Goal: Task Accomplishment & Management: Manage account settings

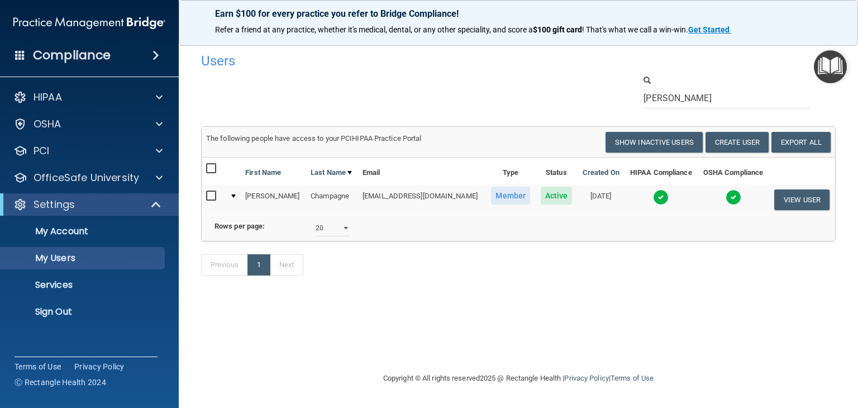
select select "20"
click at [88, 263] on p "My Users" at bounding box center [83, 258] width 153 height 11
click at [642, 145] on button "Show Inactive Users" at bounding box center [654, 142] width 97 height 21
select select "20"
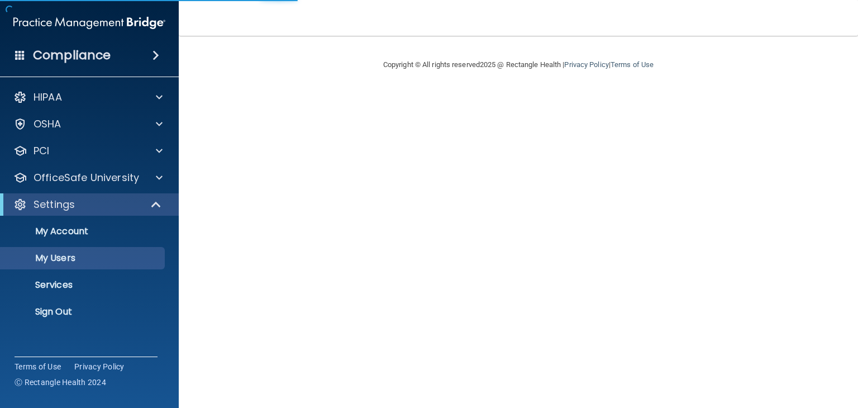
select select "20"
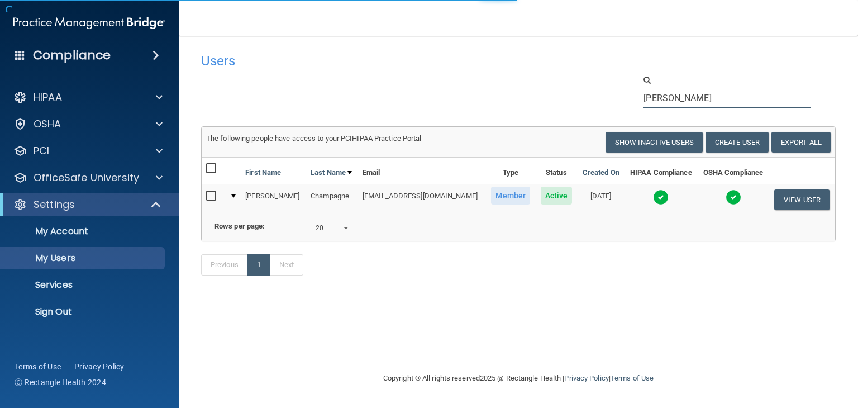
click at [682, 102] on input "[PERSON_NAME]" at bounding box center [727, 98] width 167 height 21
drag, startPoint x: 621, startPoint y: 110, endPoint x: 604, endPoint y: 113, distance: 17.1
click at [603, 110] on div "Users Success! New user created. × Error! The user couldn't be created. × Succe…" at bounding box center [518, 170] width 635 height 246
click at [759, 141] on button "Create User" at bounding box center [737, 142] width 63 height 21
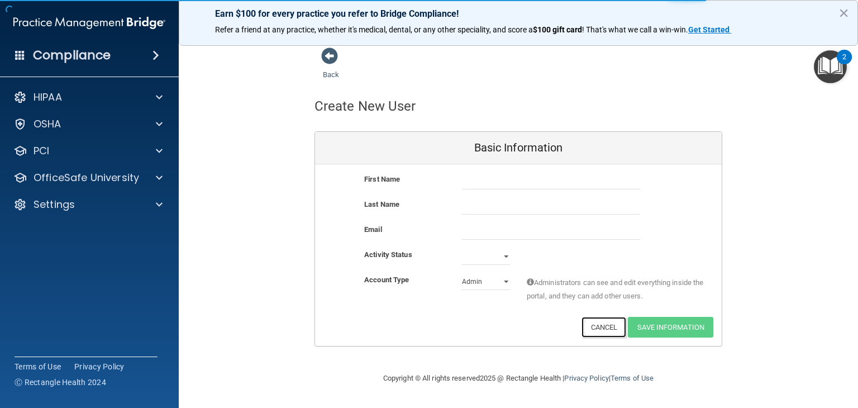
click at [588, 317] on button "Cancel" at bounding box center [604, 327] width 45 height 21
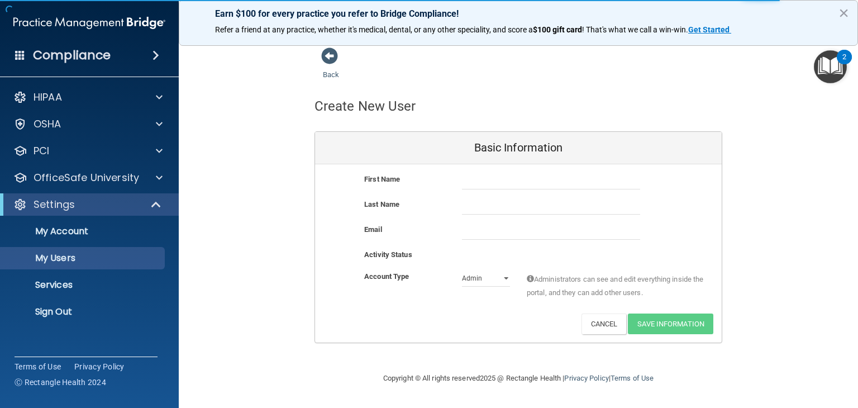
select select "20"
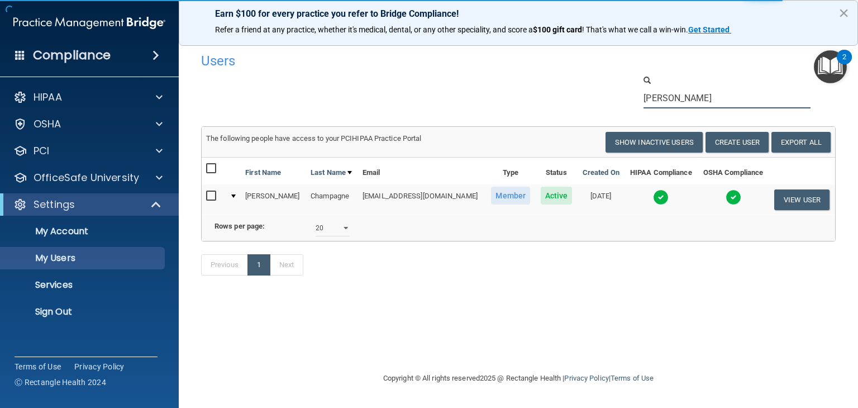
drag, startPoint x: 668, startPoint y: 94, endPoint x: 577, endPoint y: 96, distance: 91.7
click at [577, 96] on div "moll" at bounding box center [519, 91] width 652 height 34
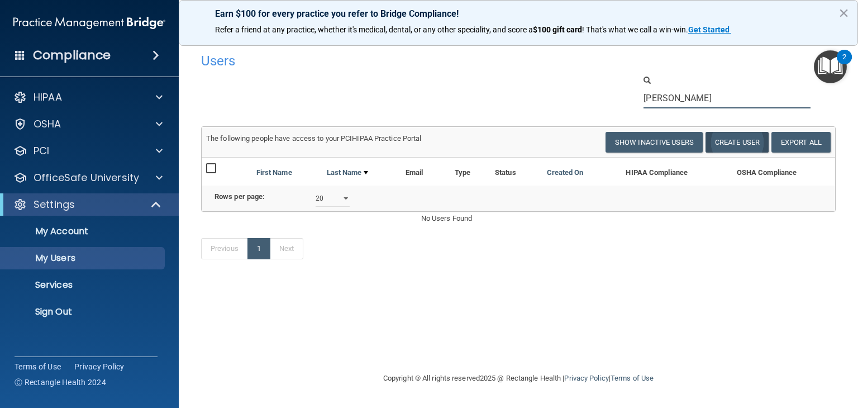
type input "cassandra"
click at [729, 141] on button "Create User" at bounding box center [737, 142] width 63 height 21
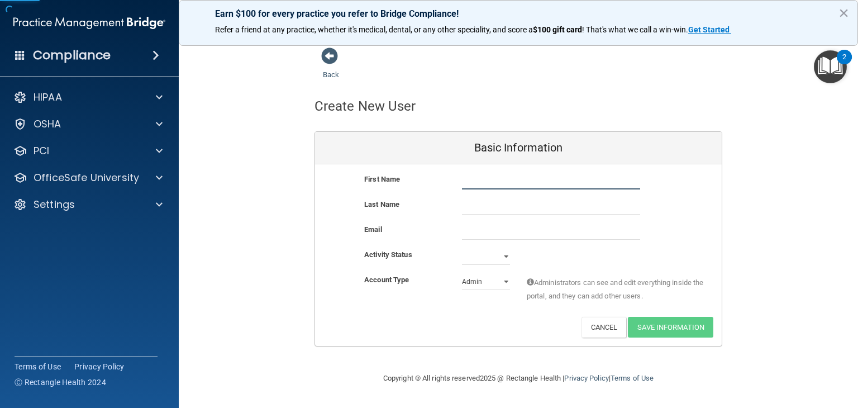
click at [528, 175] on input "text" at bounding box center [551, 181] width 178 height 17
type input "[PERSON_NAME]"
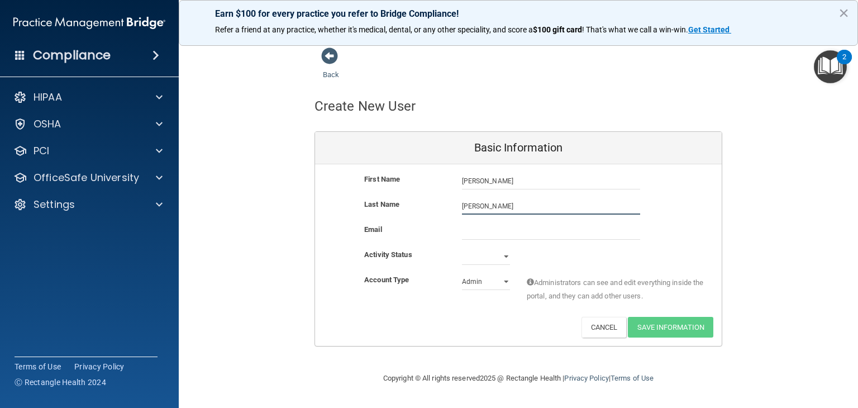
type input "[PERSON_NAME]"
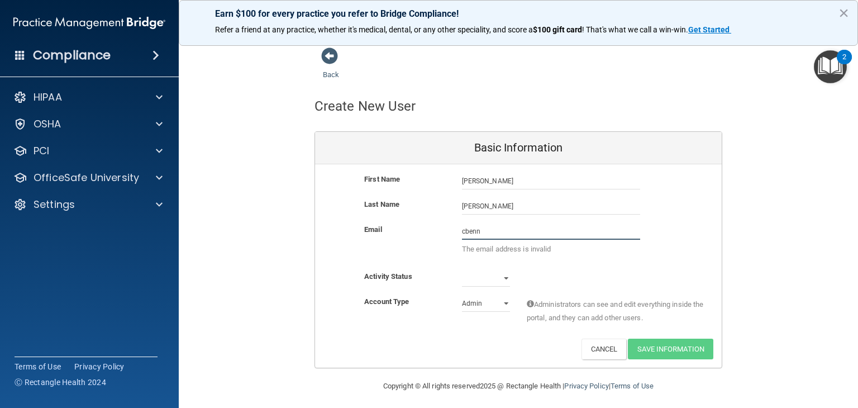
type input "cbennett@kidsensetherapygroup.com"
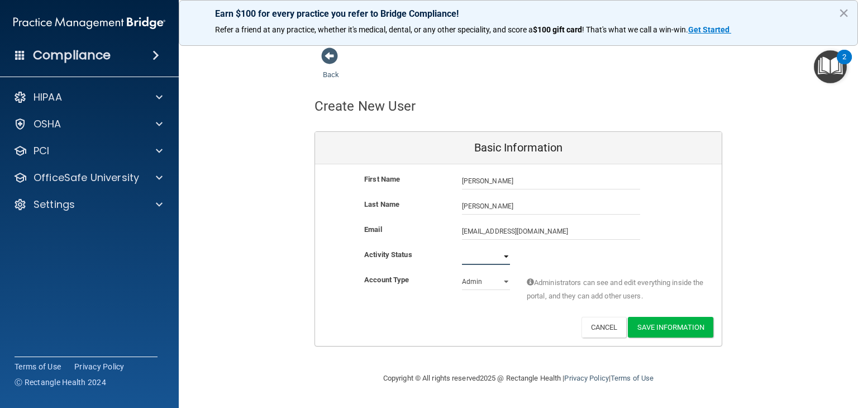
click at [494, 264] on select "Active Inactive" at bounding box center [486, 256] width 48 height 17
select select "active"
click at [462, 248] on select "Active Inactive" at bounding box center [486, 256] width 48 height 17
click at [490, 285] on select "Admin Member" at bounding box center [486, 281] width 48 height 17
select select "practice_member"
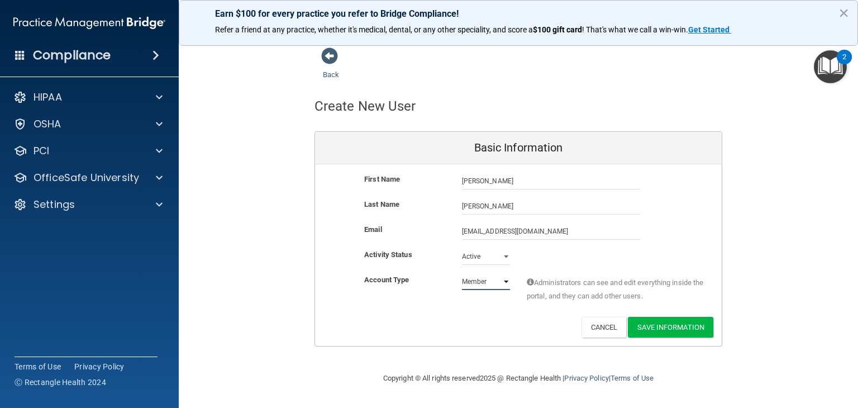
click at [462, 273] on select "Admin Member" at bounding box center [486, 281] width 48 height 17
click at [680, 331] on button "Save Information" at bounding box center [671, 327] width 86 height 21
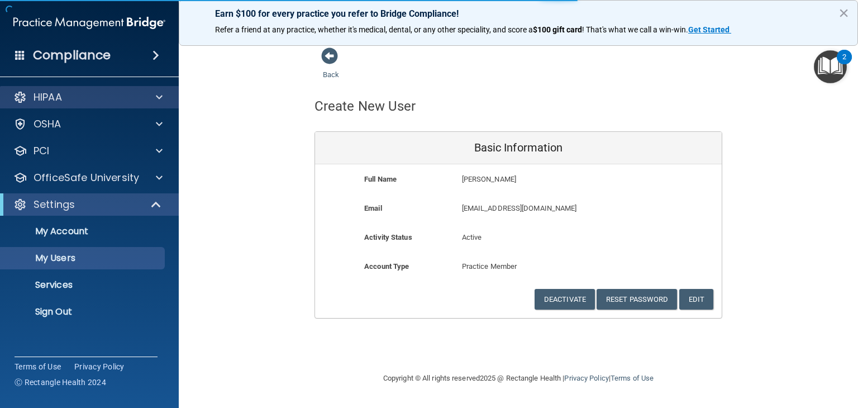
select select "20"
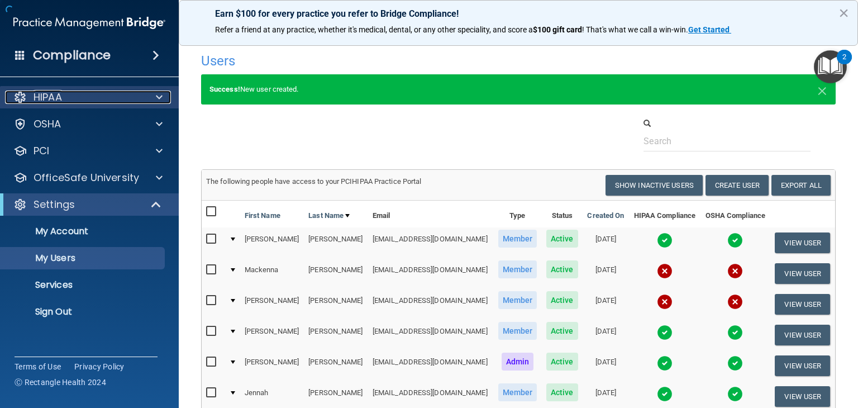
click at [156, 98] on span at bounding box center [159, 97] width 7 height 13
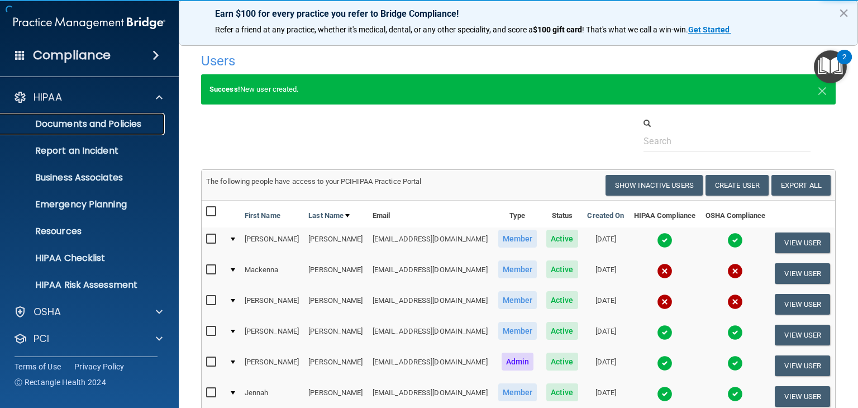
click at [132, 122] on p "Documents and Policies" at bounding box center [83, 123] width 153 height 11
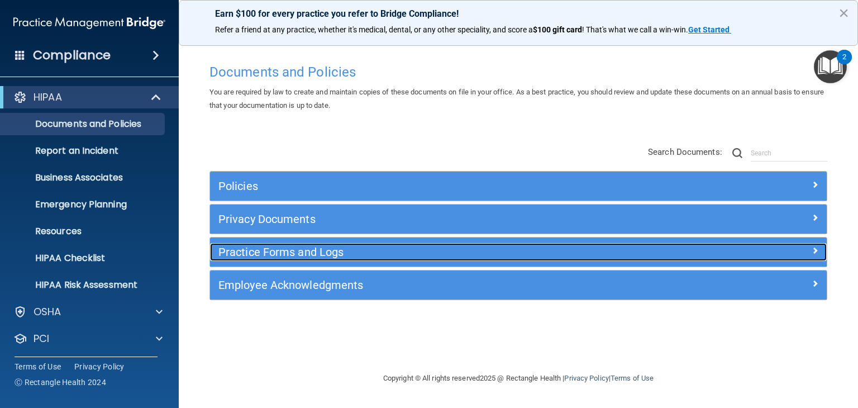
click at [457, 253] on h5 "Practice Forms and Logs" at bounding box center [442, 252] width 446 height 12
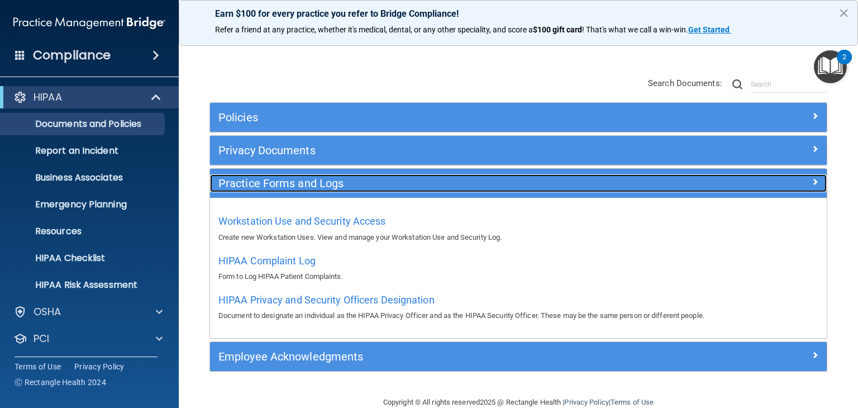
scroll to position [89, 0]
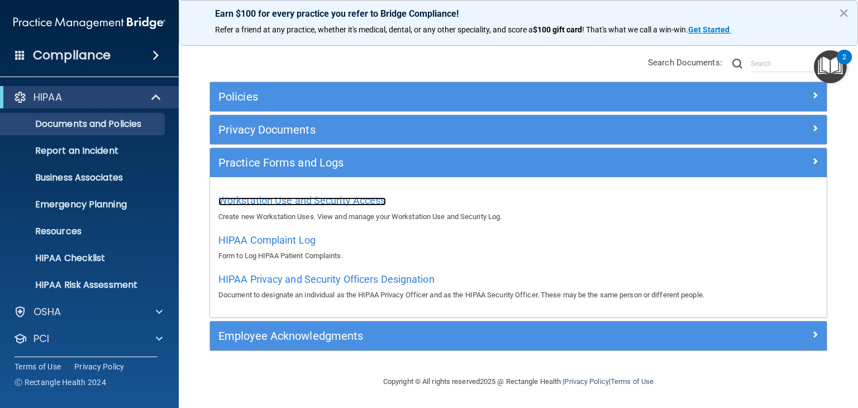
click at [353, 201] on span "Workstation Use and Security Access" at bounding box center [303, 200] width 168 height 12
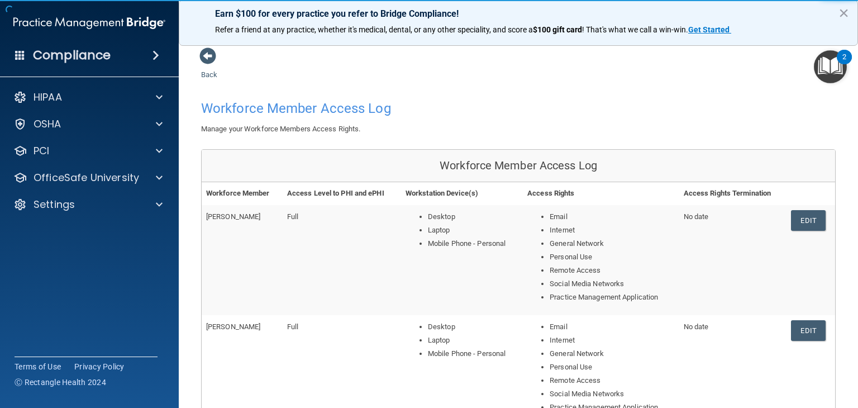
scroll to position [509, 0]
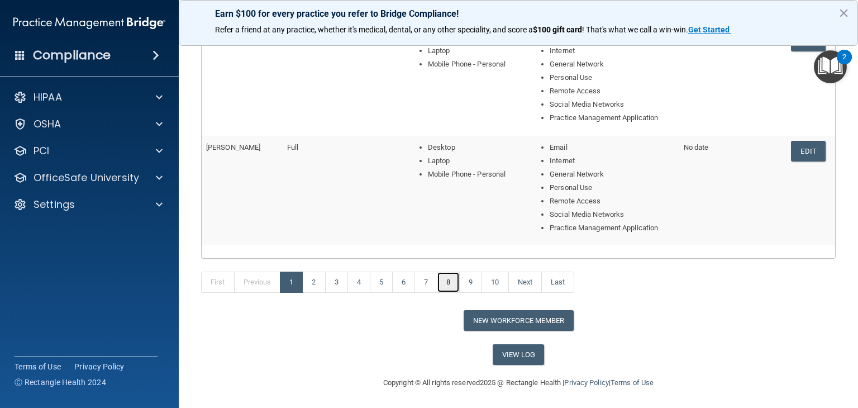
click at [445, 278] on link "8" at bounding box center [448, 282] width 23 height 21
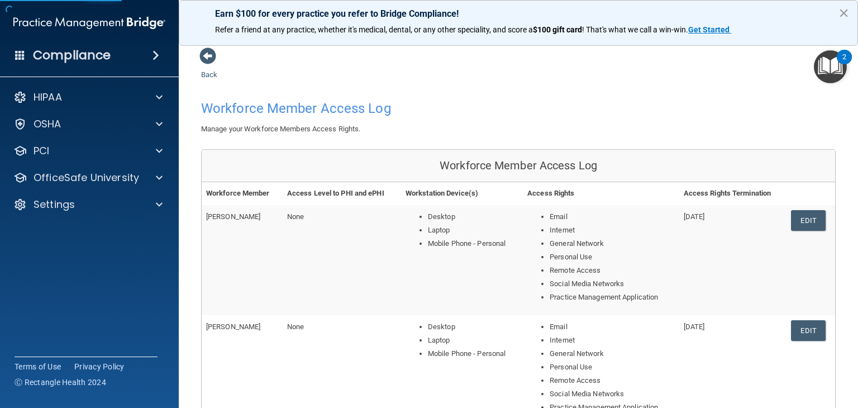
scroll to position [509, 0]
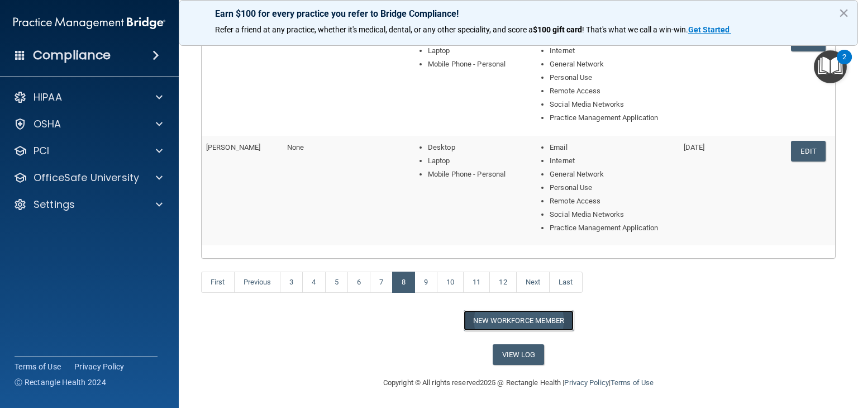
click at [501, 322] on button "New Workforce Member" at bounding box center [519, 320] width 110 height 21
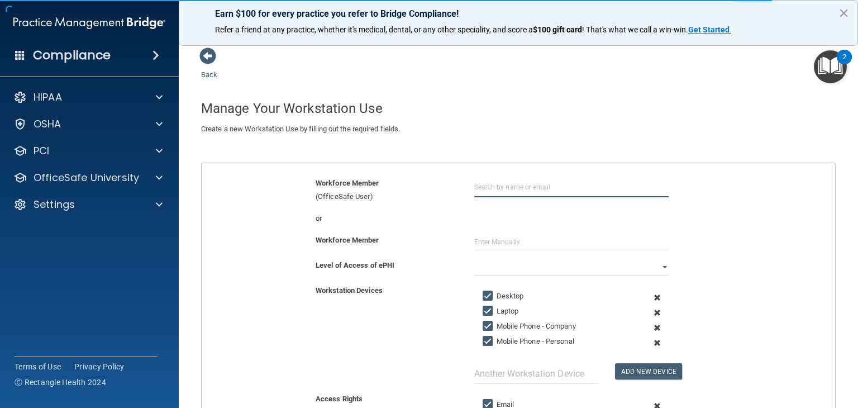
click at [500, 184] on input "text" at bounding box center [571, 187] width 194 height 21
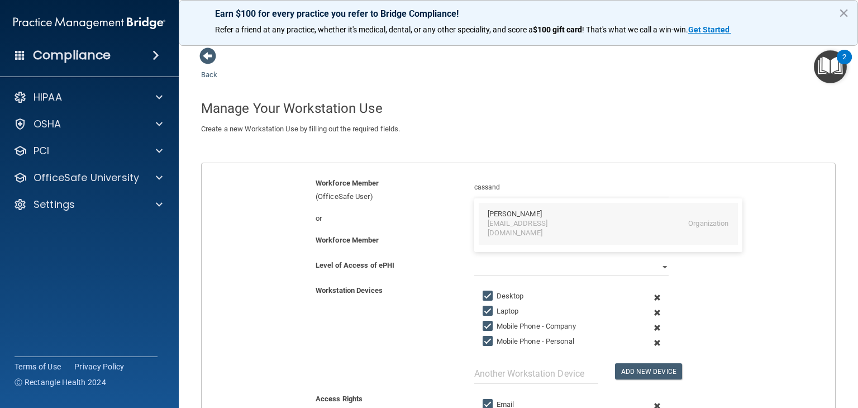
click at [533, 223] on div "cbennett@kidsensetherapygroup.com" at bounding box center [536, 228] width 97 height 19
type input "Cassandra Bennett"
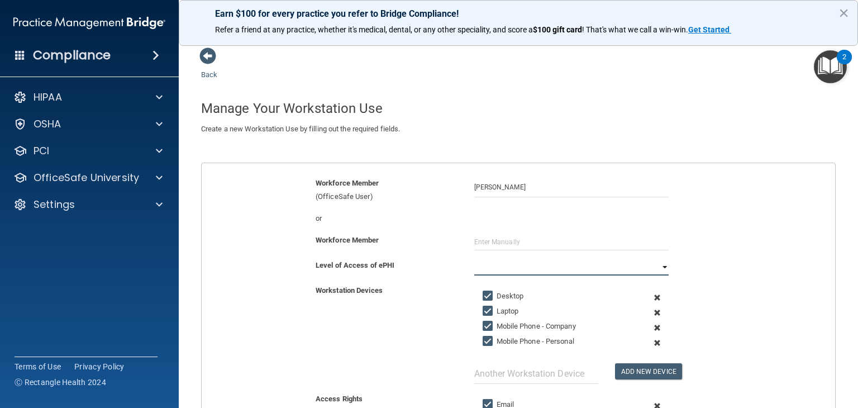
click at [514, 270] on select "Full Limited None" at bounding box center [571, 267] width 194 height 17
select select "0"
click at [474, 259] on select "Full Limited None" at bounding box center [571, 267] width 194 height 17
click at [491, 330] on input "Mobile Phone - Company" at bounding box center [489, 326] width 13 height 9
checkbox input "false"
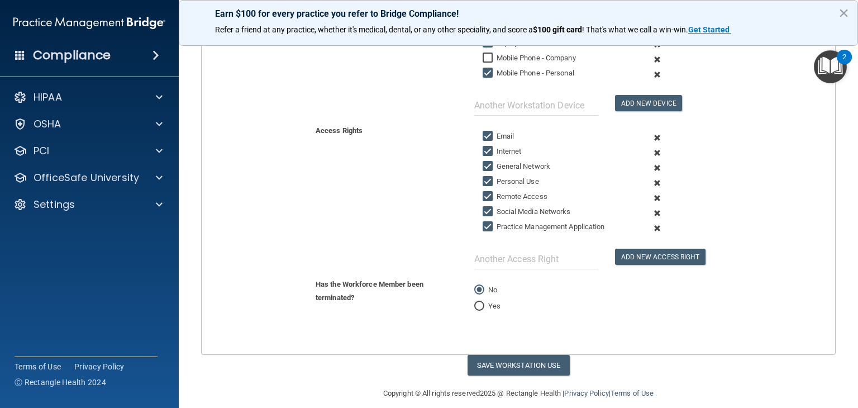
scroll to position [277, 0]
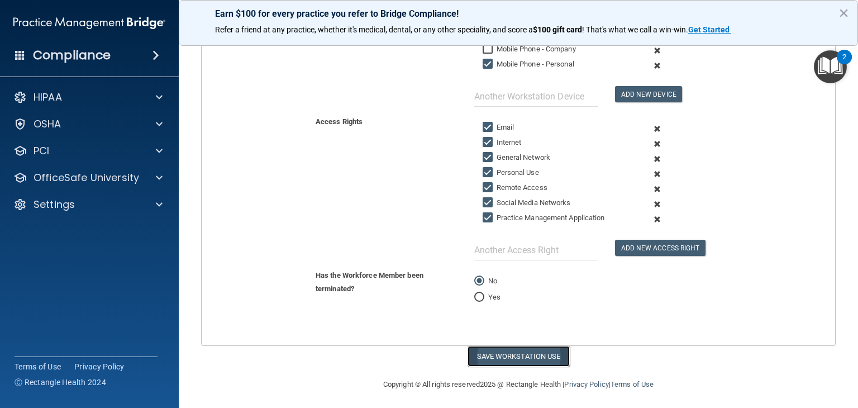
click at [528, 355] on button "Save Workstation Use" at bounding box center [519, 356] width 102 height 21
select select "? string:Full ?"
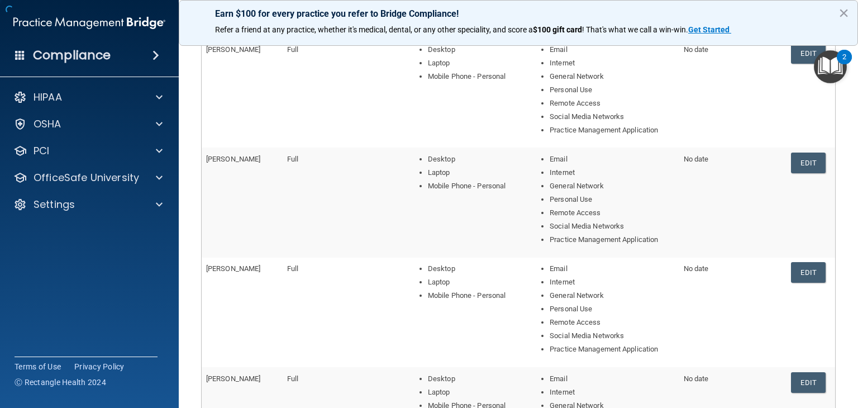
scroll to position [486, 0]
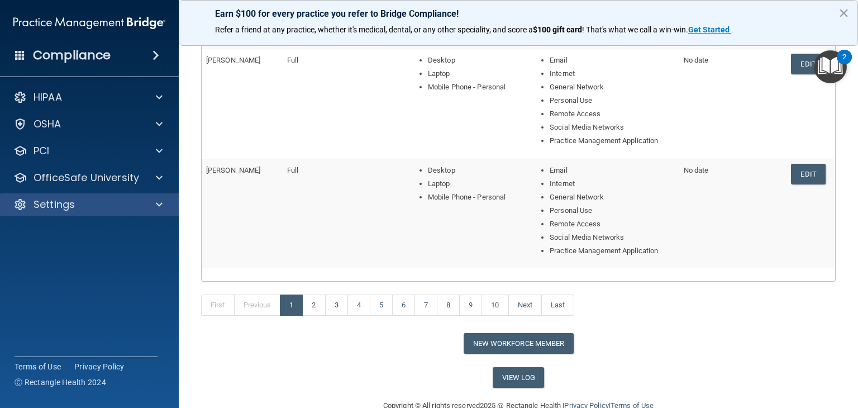
click at [138, 212] on div "Settings" at bounding box center [89, 204] width 179 height 22
click at [156, 201] on span at bounding box center [159, 204] width 7 height 13
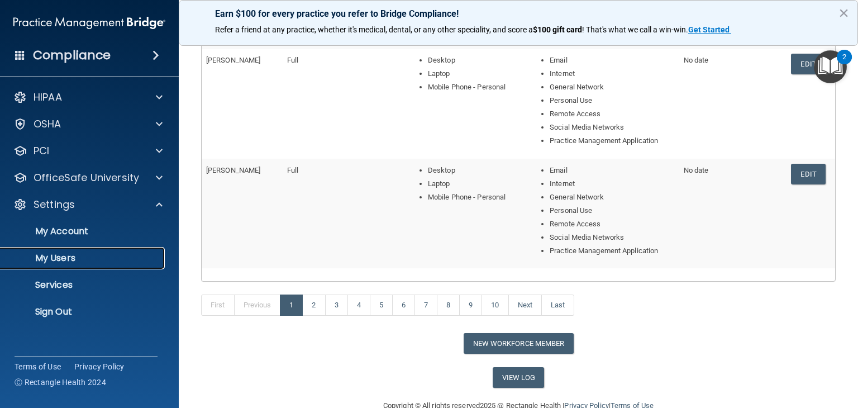
click at [61, 253] on p "My Users" at bounding box center [83, 258] width 153 height 11
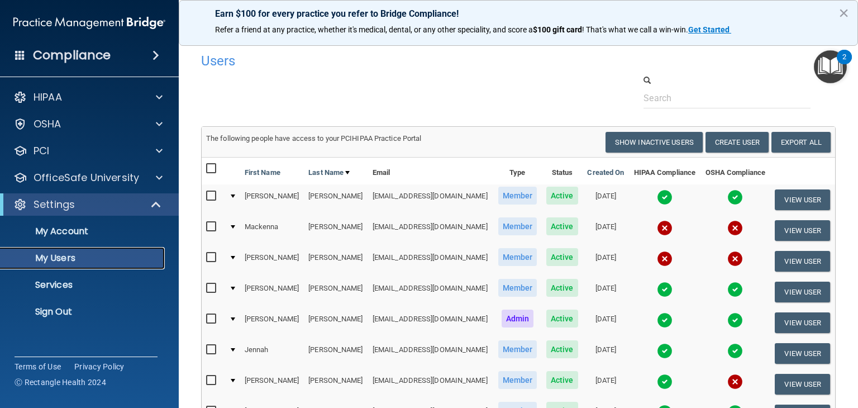
scroll to position [539, 0]
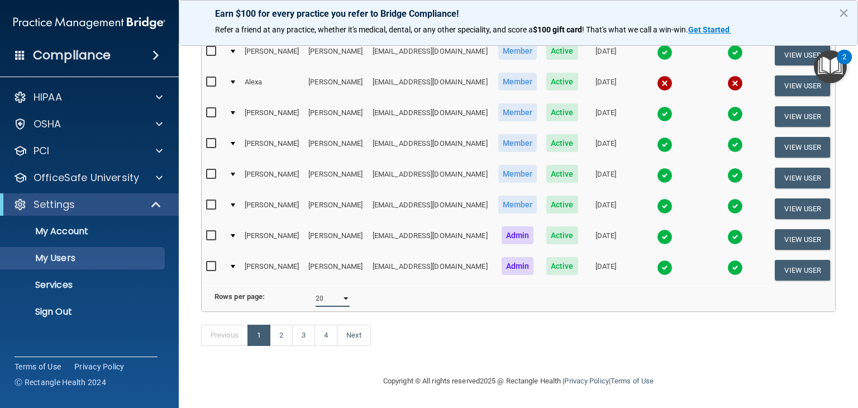
click at [335, 290] on select "10 20 30 40 all" at bounding box center [333, 298] width 34 height 17
select select "64"
click at [316, 290] on select "10 20 30 40 all" at bounding box center [333, 298] width 34 height 17
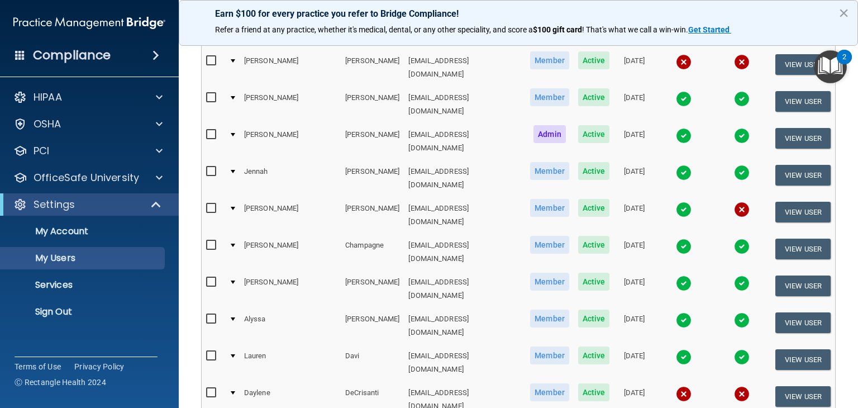
scroll to position [239, 0]
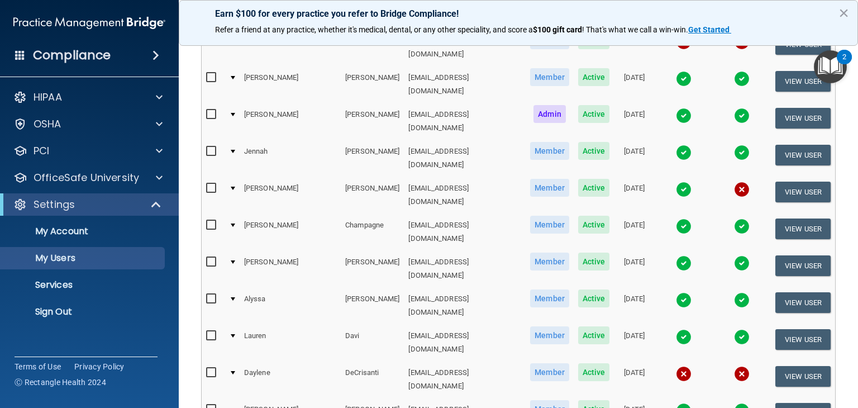
checkbox input "true"
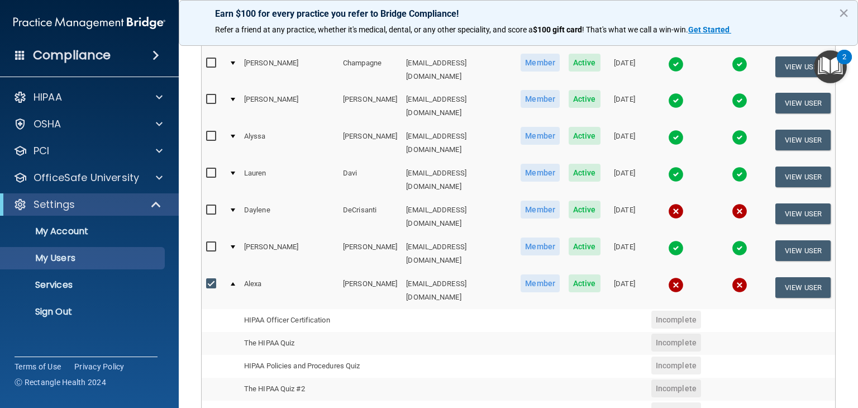
scroll to position [382, 0]
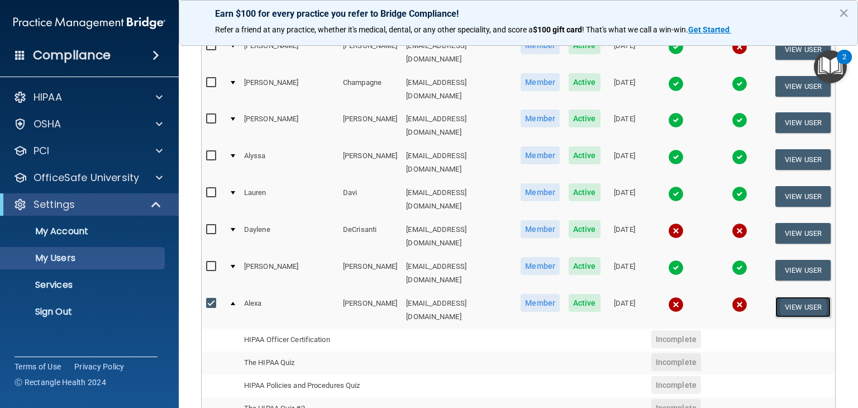
click at [810, 297] on button "View User" at bounding box center [803, 307] width 55 height 21
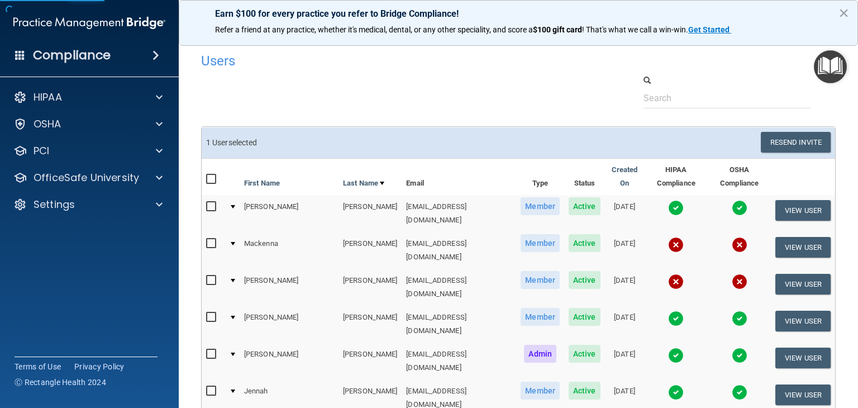
select select "practice_member"
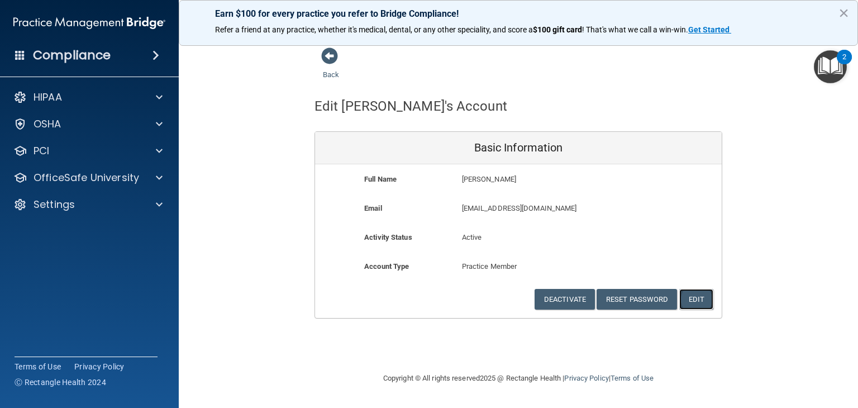
click at [706, 300] on button "Edit" at bounding box center [697, 299] width 34 height 21
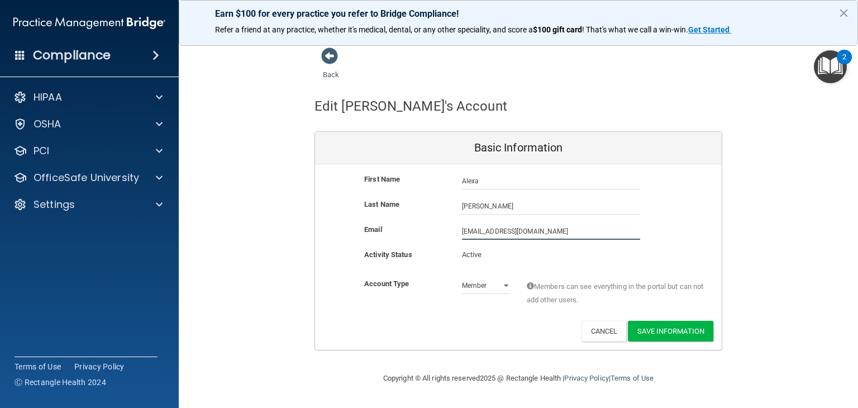
click at [481, 233] on input "aderienzo@kidsensetherapygroup.com" at bounding box center [551, 231] width 178 height 17
drag, startPoint x: 492, startPoint y: 233, endPoint x: 436, endPoint y: 231, distance: 56.5
click at [436, 231] on div "Email aderienzo@kidsensetherapygroup.com aderienzo@kidsensetherapygroup.com" at bounding box center [518, 231] width 407 height 17
click at [605, 327] on button "Cancel" at bounding box center [604, 331] width 45 height 21
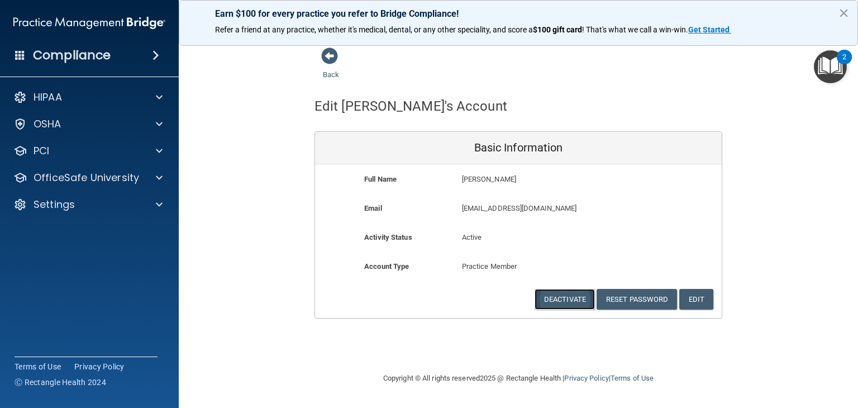
click at [552, 302] on button "Deactivate" at bounding box center [565, 299] width 60 height 21
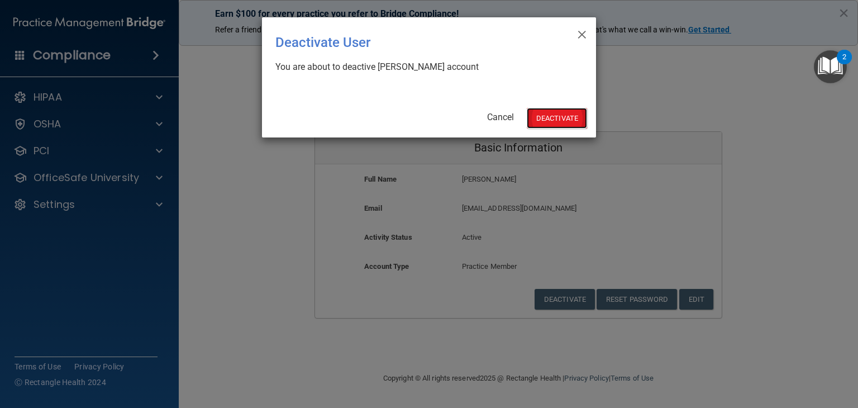
click at [558, 113] on button "Deactivate" at bounding box center [557, 118] width 60 height 21
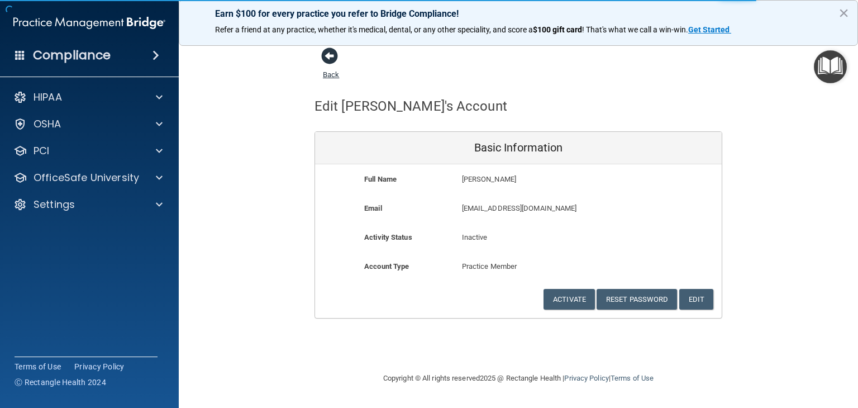
click at [331, 53] on span at bounding box center [329, 56] width 17 height 17
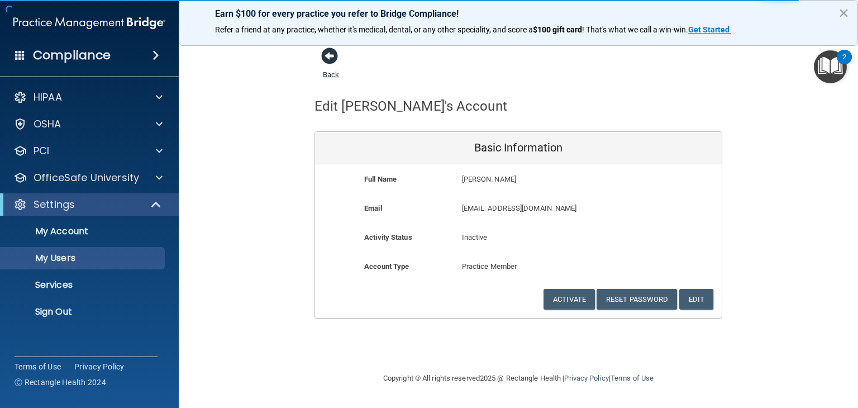
click at [330, 75] on link "Back" at bounding box center [331, 68] width 16 height 22
select select "20"
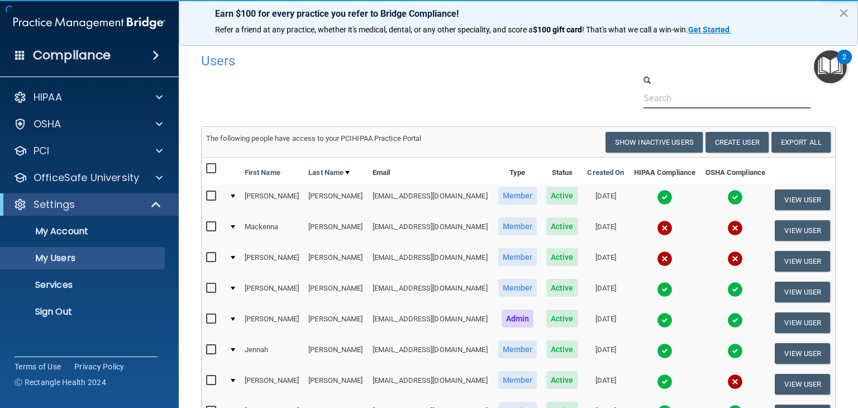
click at [661, 98] on input "text" at bounding box center [727, 98] width 167 height 21
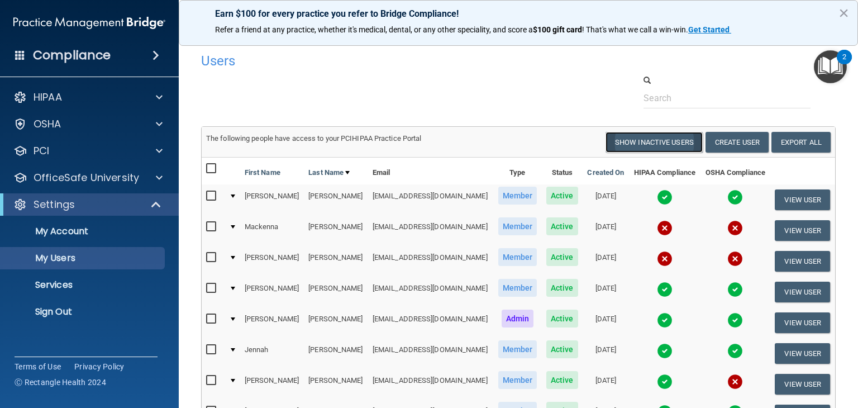
click at [637, 145] on button "Show Inactive Users" at bounding box center [654, 142] width 97 height 21
click at [696, 107] on input "text" at bounding box center [727, 98] width 167 height 21
select select "20"
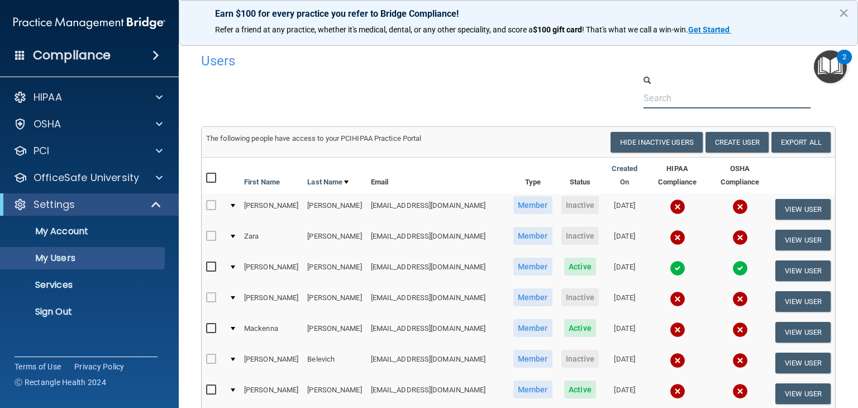
click at [677, 95] on input "text" at bounding box center [727, 98] width 167 height 21
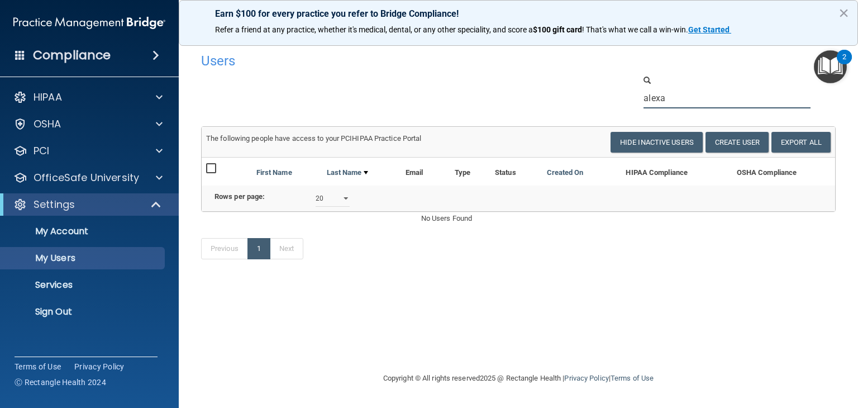
type input "alexa"
click at [339, 205] on select "10 20 30 40 all" at bounding box center [333, 198] width 34 height 17
select select "0"
click at [316, 198] on select "10 20 30 40 all" at bounding box center [333, 198] width 34 height 17
click at [668, 100] on input "alexa" at bounding box center [727, 98] width 167 height 21
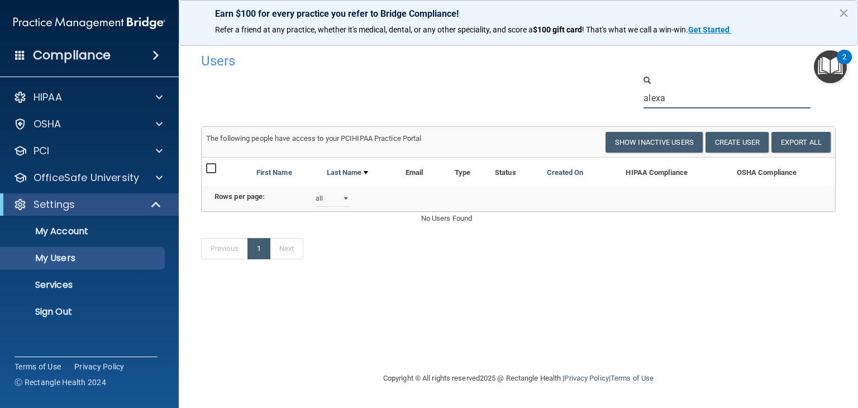
drag, startPoint x: 668, startPoint y: 100, endPoint x: 579, endPoint y: 108, distance: 89.8
click at [581, 108] on div "alexa" at bounding box center [519, 91] width 652 height 34
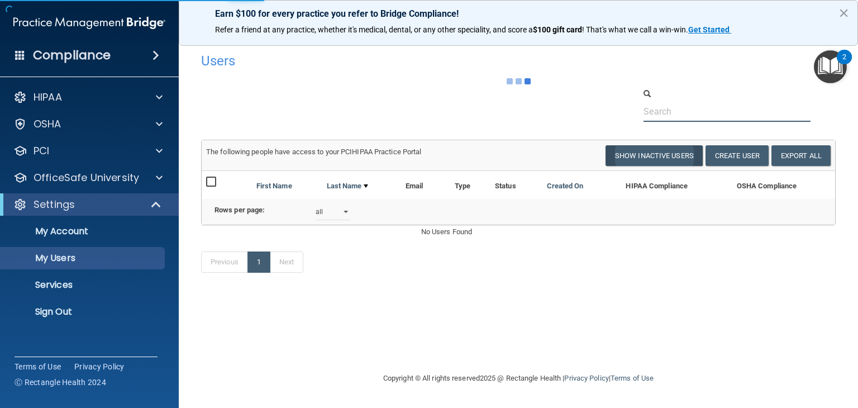
select select "20"
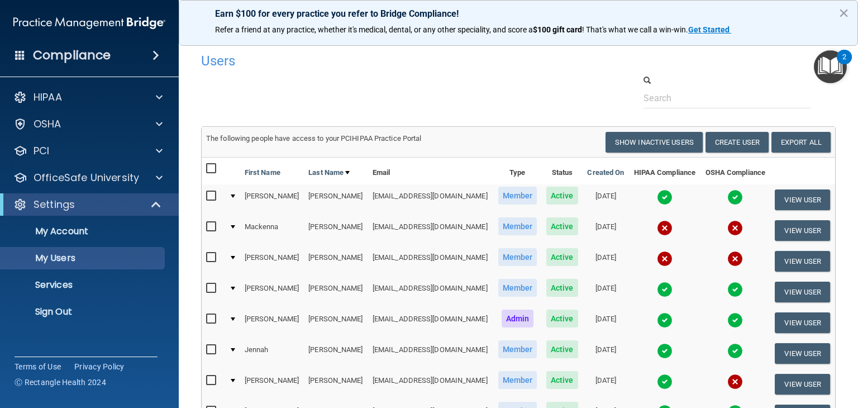
click at [638, 154] on td "The following people have access to your PCIHIPAA Practice Portal Resend Invite…" at bounding box center [519, 142] width 634 height 30
click at [633, 134] on button "Show Inactive Users" at bounding box center [654, 142] width 97 height 21
select select "20"
click at [642, 141] on button "Show Inactive Users" at bounding box center [654, 142] width 97 height 21
select select "20"
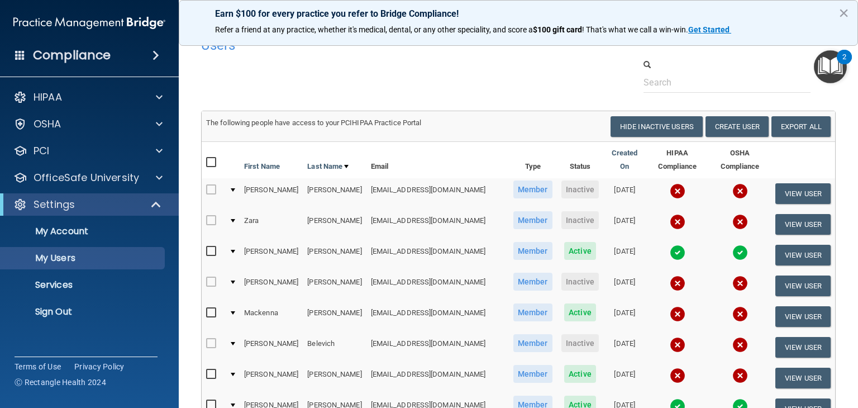
scroll to position [44, 0]
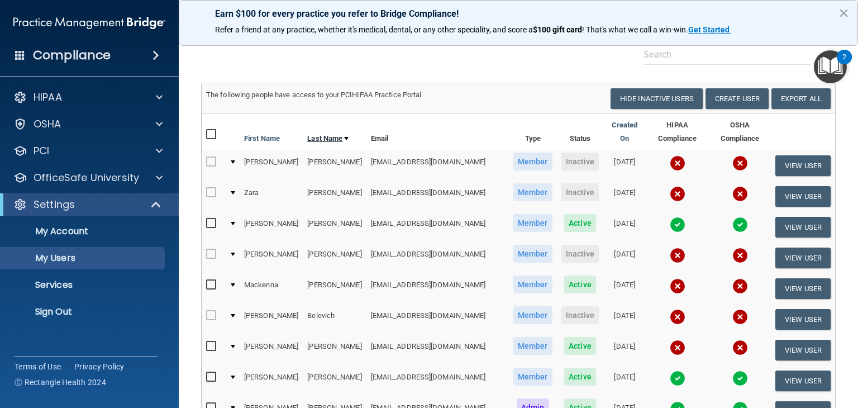
click at [327, 140] on link "Last Name" at bounding box center [327, 138] width 41 height 13
select select "20"
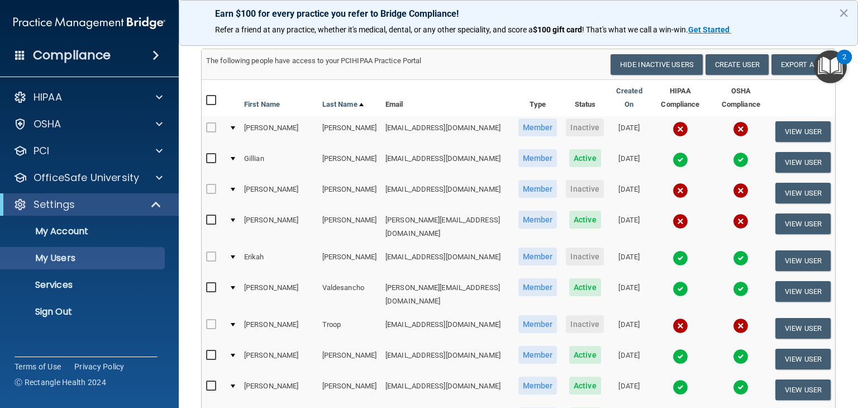
scroll to position [27, 0]
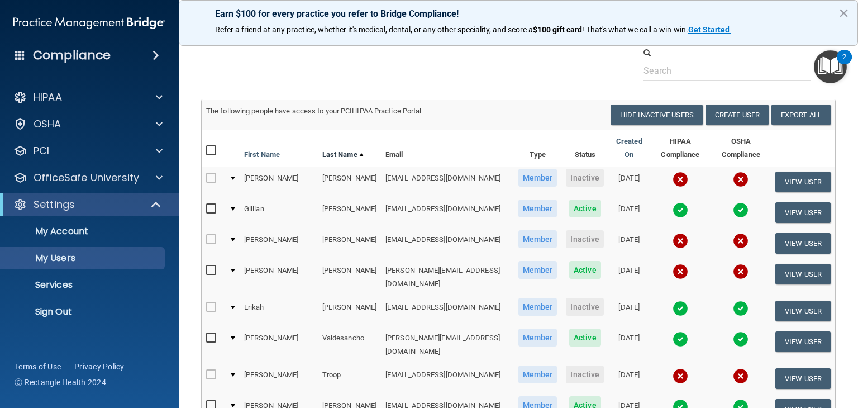
click at [322, 148] on link "Last Name" at bounding box center [342, 154] width 41 height 13
select select "20"
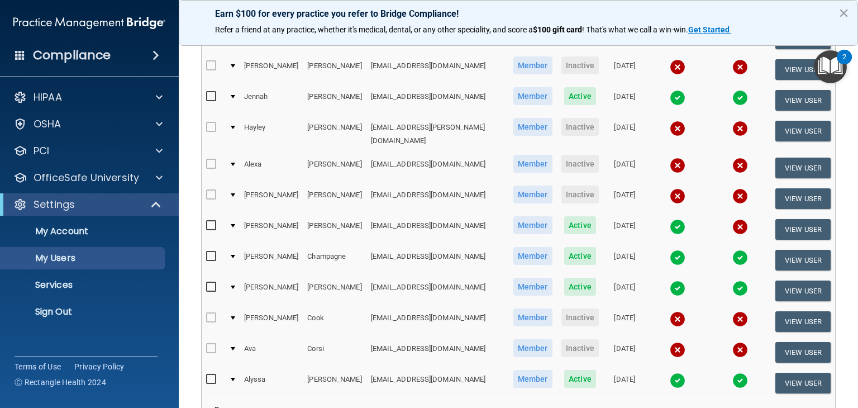
scroll to position [416, 0]
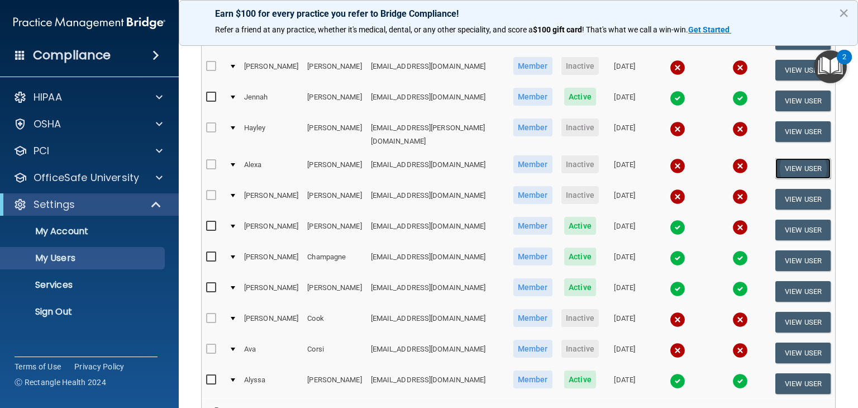
click at [797, 168] on button "View User" at bounding box center [803, 168] width 55 height 21
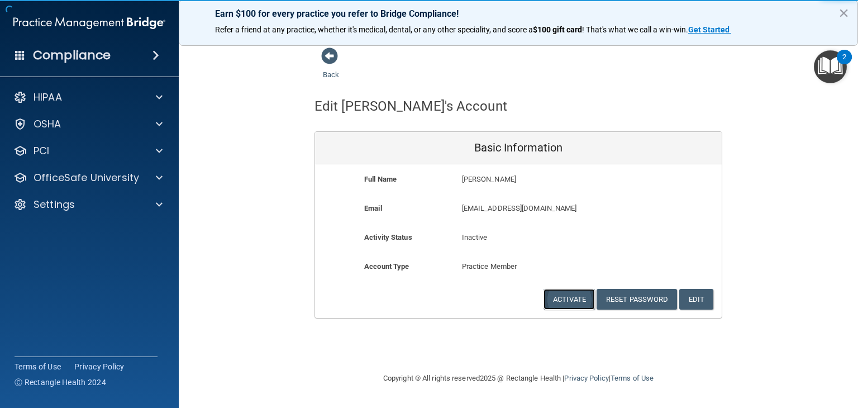
click at [570, 291] on button "Activate" at bounding box center [569, 299] width 51 height 21
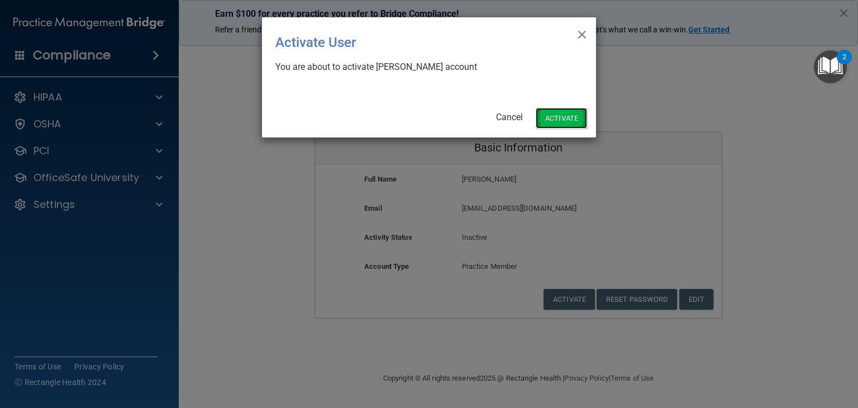
click at [552, 121] on button "Activate" at bounding box center [561, 118] width 51 height 21
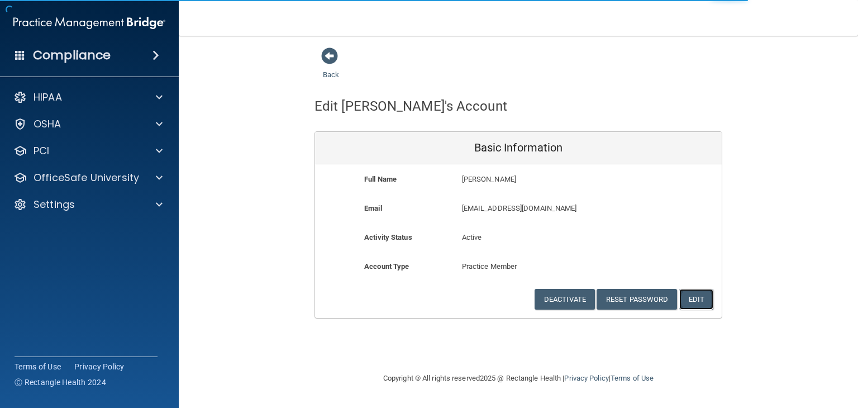
click at [690, 296] on button "Edit" at bounding box center [697, 299] width 34 height 21
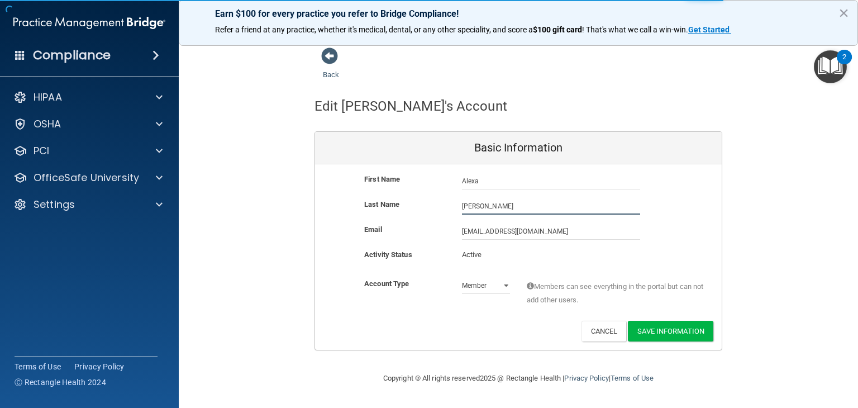
click at [542, 211] on input "[PERSON_NAME]" at bounding box center [551, 206] width 178 height 17
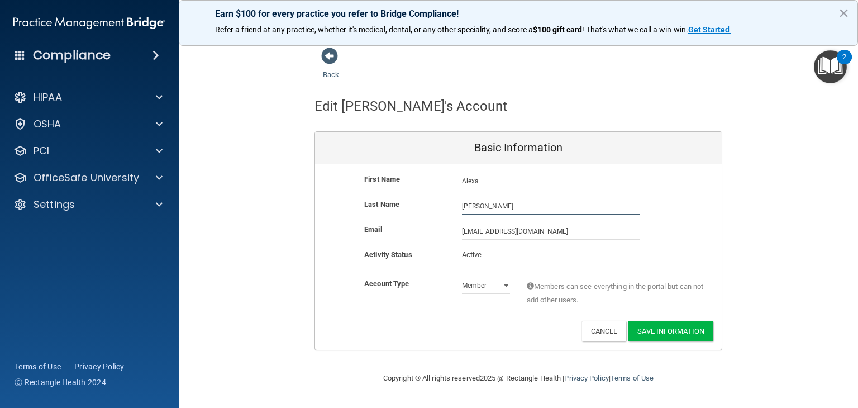
type input "[PERSON_NAME]"
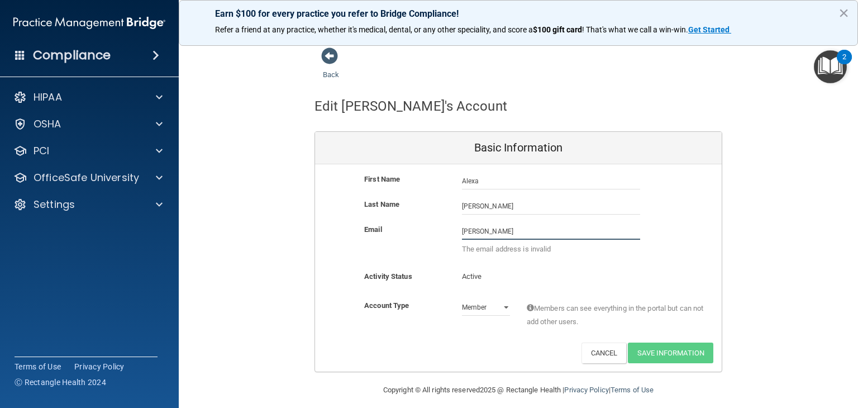
type input "[EMAIL_ADDRESS][DOMAIN_NAME]"
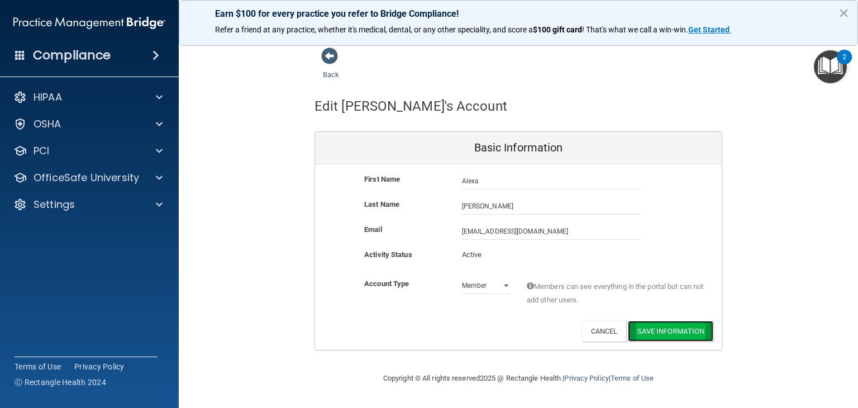
click at [659, 333] on button "Save Information" at bounding box center [671, 331] width 86 height 21
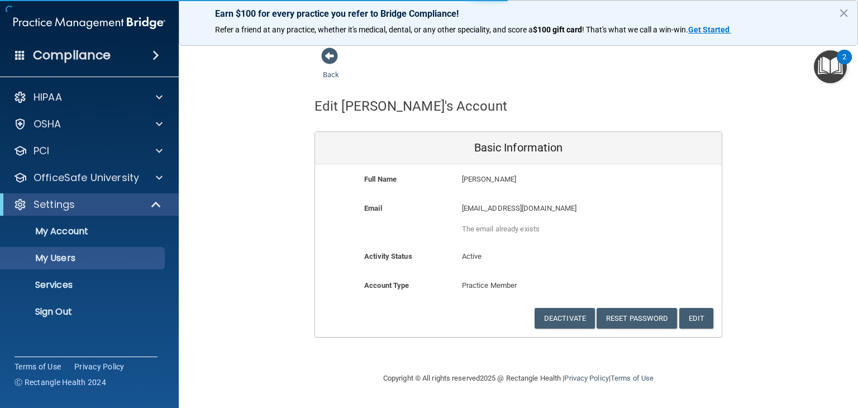
select select "20"
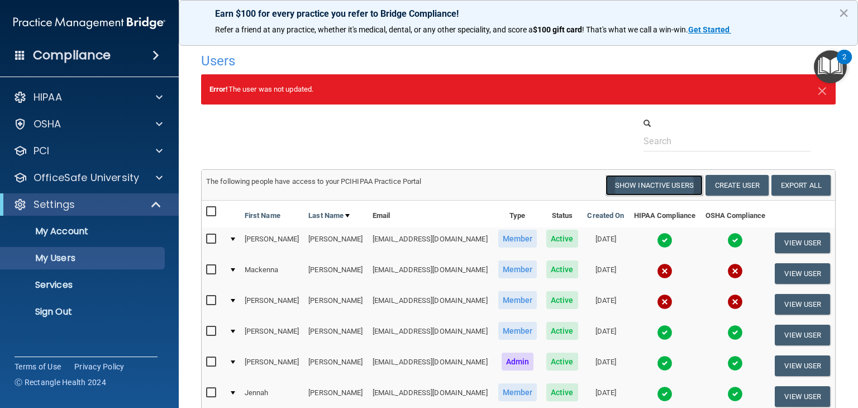
click at [633, 179] on button "Show Inactive Users" at bounding box center [654, 185] width 97 height 21
select select "20"
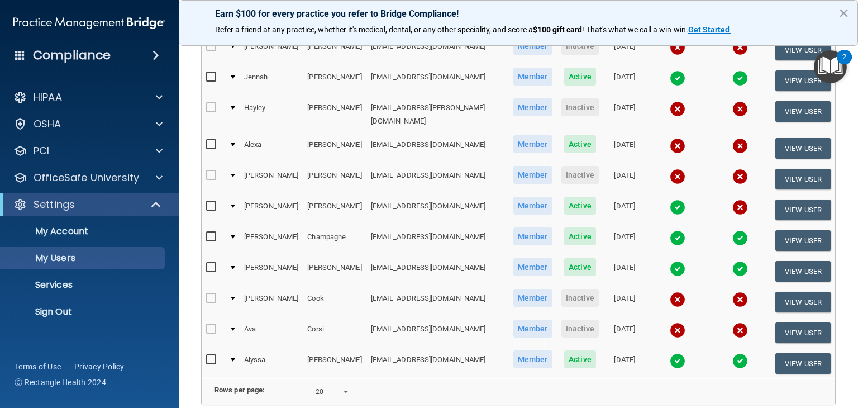
scroll to position [429, 0]
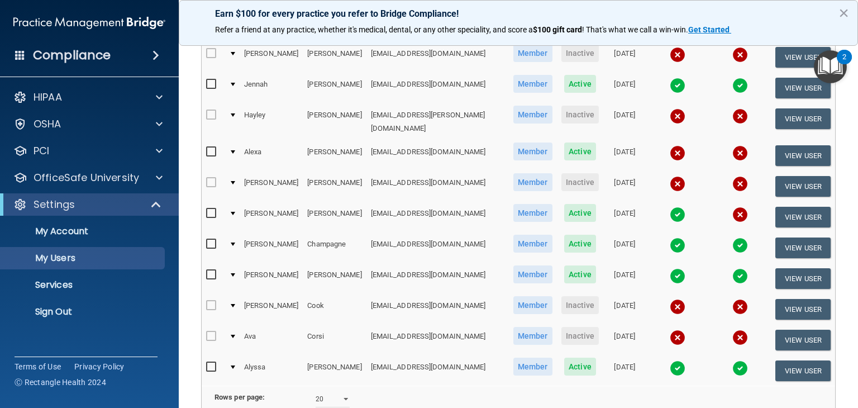
click at [212, 148] on input "checkbox" at bounding box center [212, 152] width 13 height 9
checkbox input "true"
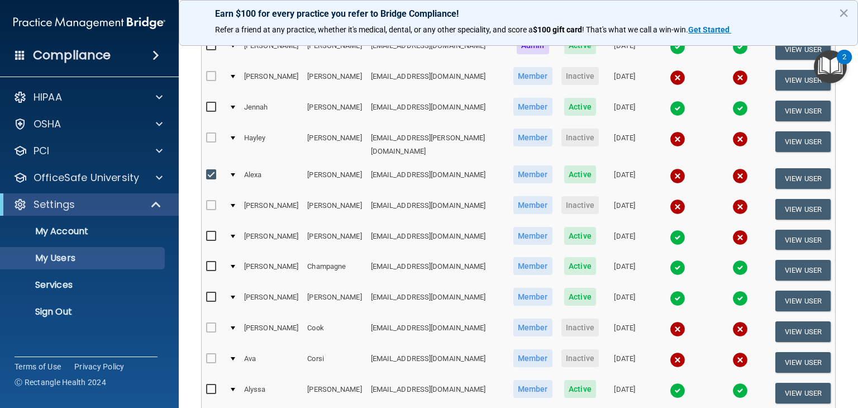
scroll to position [399, 0]
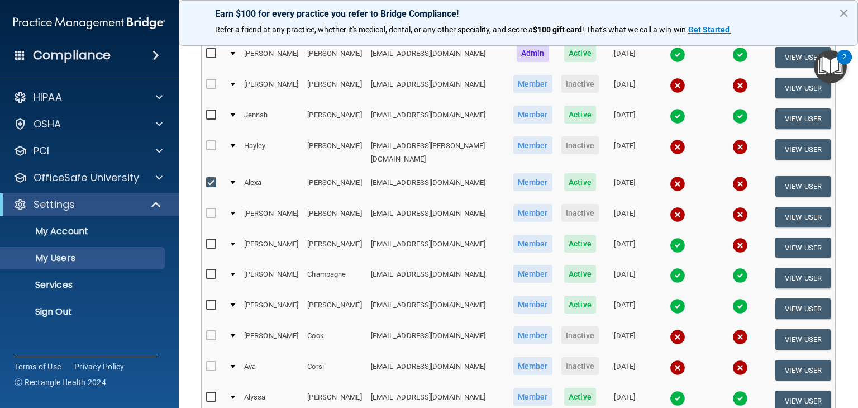
click at [234, 181] on div at bounding box center [233, 182] width 4 height 3
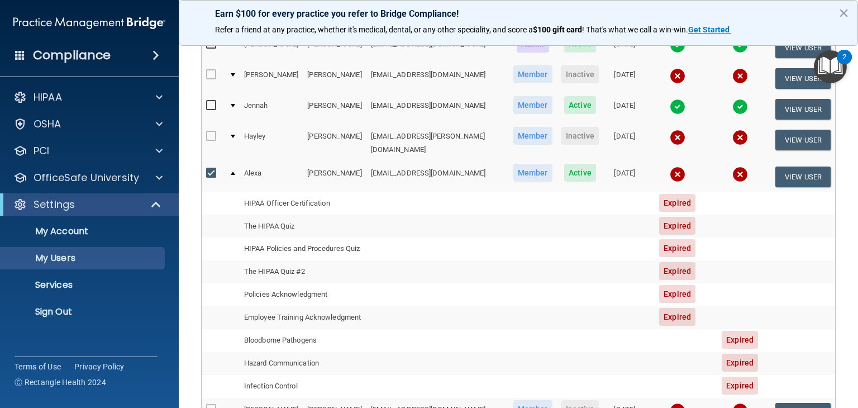
scroll to position [406, 0]
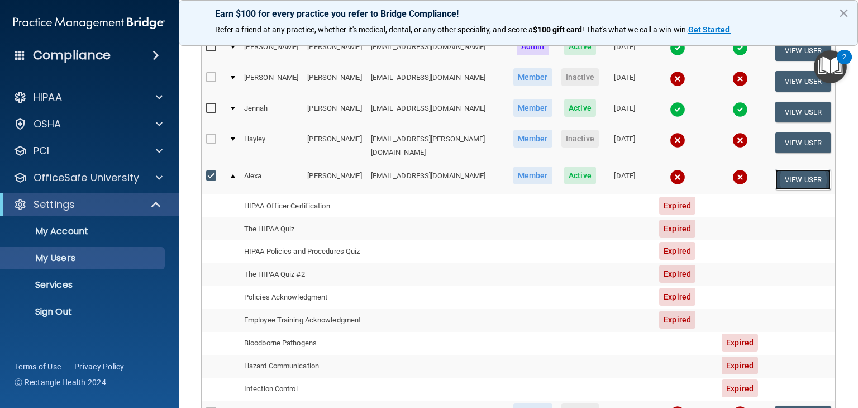
click at [808, 174] on button "View User" at bounding box center [803, 179] width 55 height 21
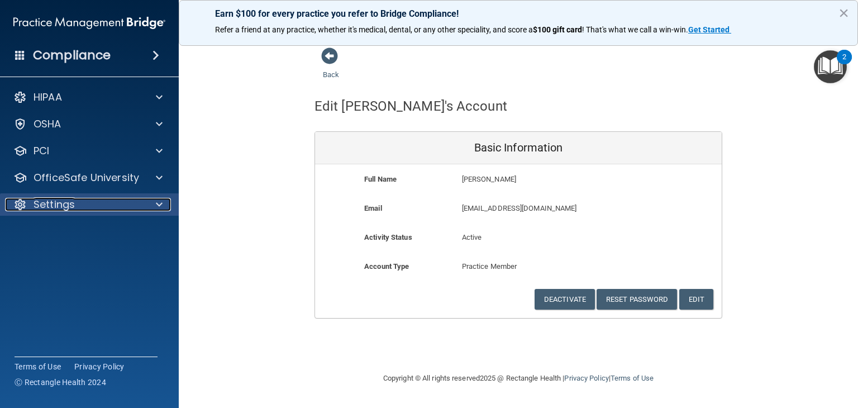
click at [154, 206] on div at bounding box center [158, 204] width 28 height 13
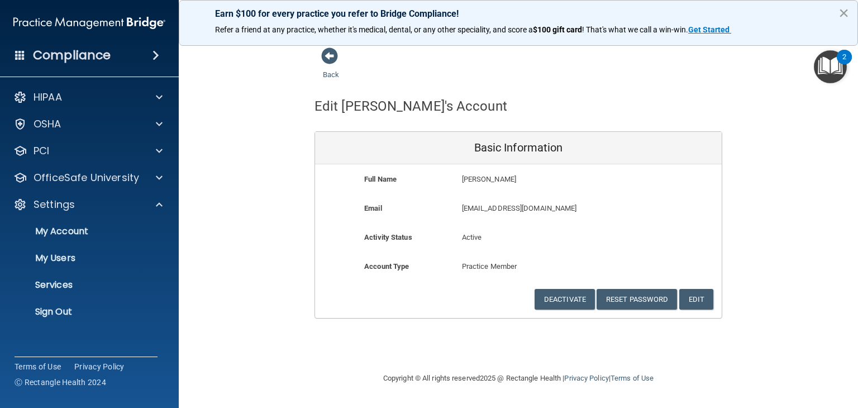
click at [848, 15] on button "×" at bounding box center [844, 13] width 11 height 18
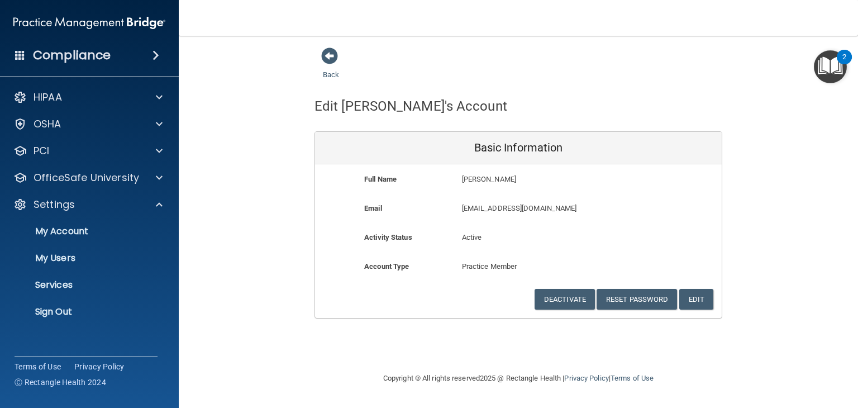
click at [318, 54] on div "Back" at bounding box center [349, 64] width 68 height 35
click at [322, 58] on span at bounding box center [329, 56] width 17 height 17
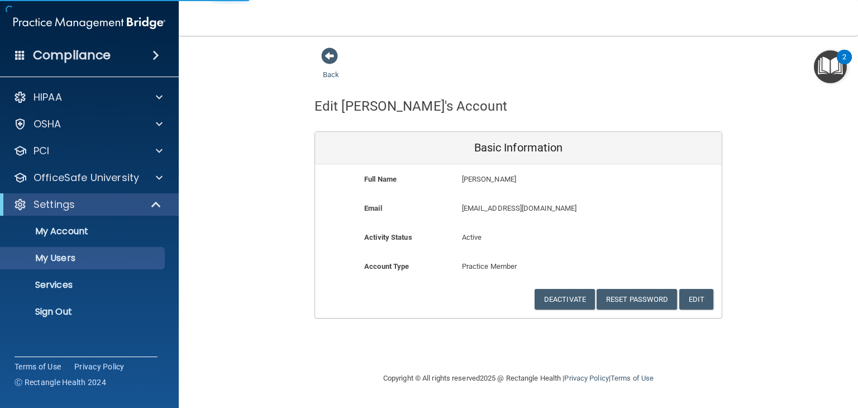
select select "20"
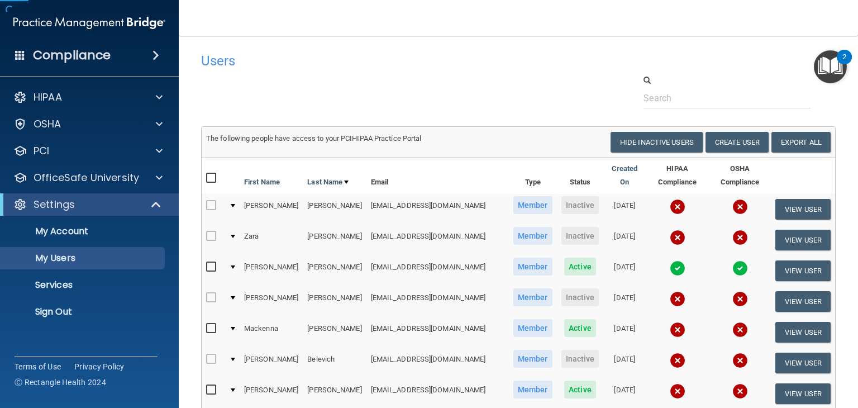
click at [92, 20] on img at bounding box center [89, 23] width 152 height 22
click at [156, 57] on span at bounding box center [156, 55] width 7 height 13
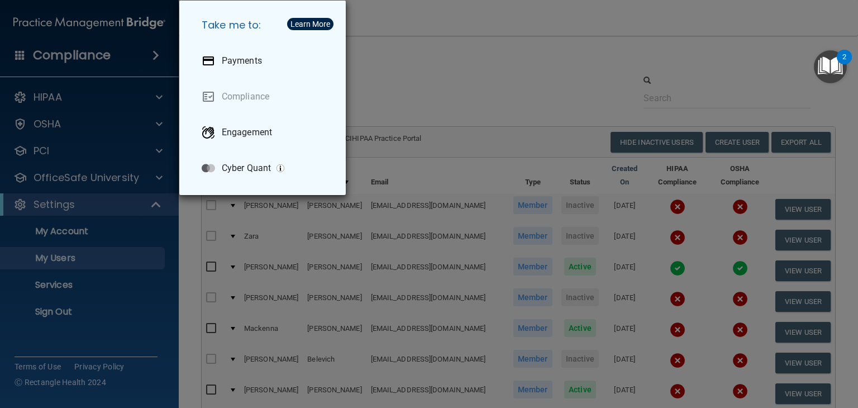
click at [156, 57] on div "Take me to: Payments Compliance Engagement Cyber Quant" at bounding box center [429, 204] width 858 height 408
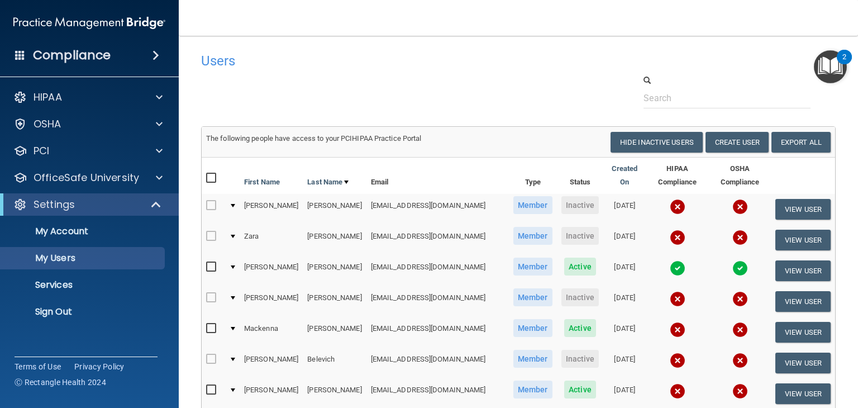
click at [58, 55] on h4 "Compliance" at bounding box center [72, 56] width 78 height 16
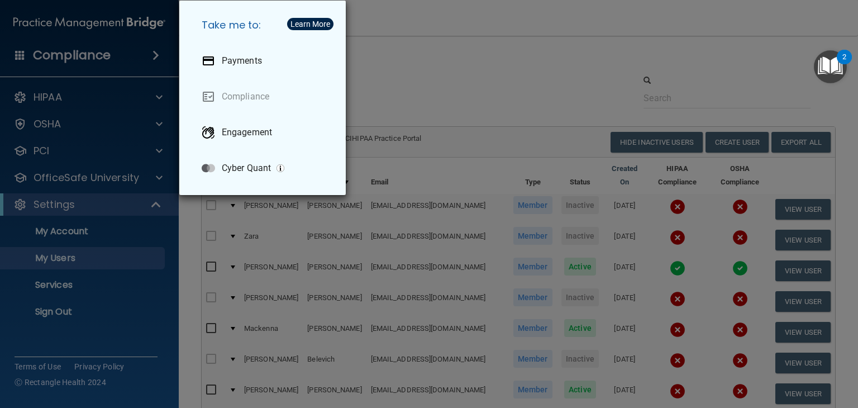
click at [58, 55] on div "Take me to: Payments Compliance Engagement Cyber Quant" at bounding box center [429, 204] width 858 height 408
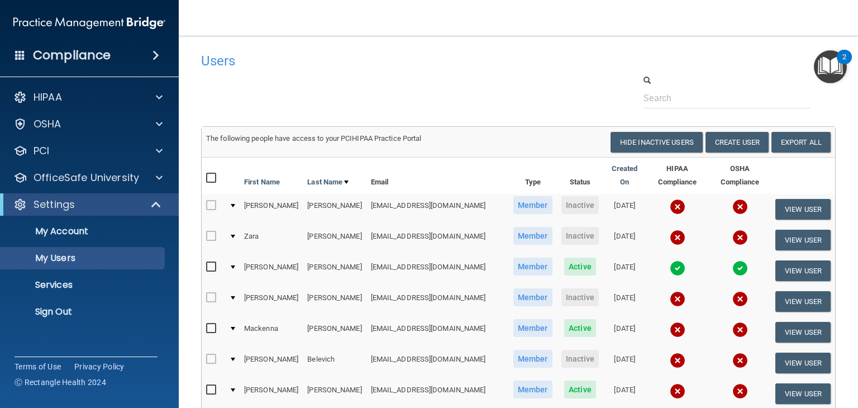
click at [153, 59] on span at bounding box center [156, 55] width 7 height 13
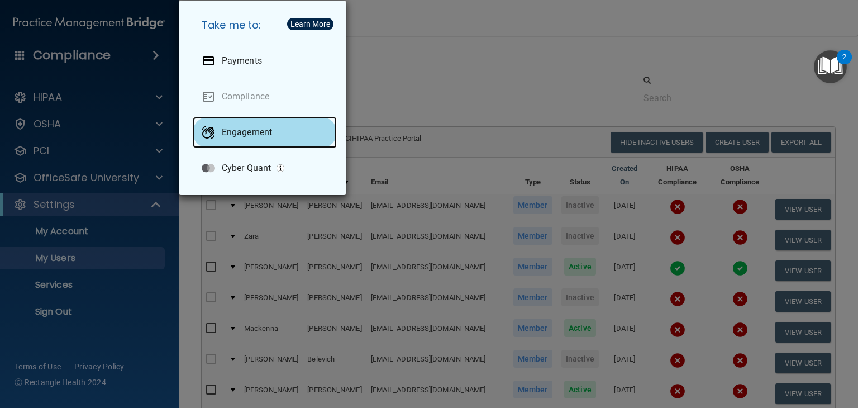
click at [246, 137] on p "Engagement" at bounding box center [247, 132] width 50 height 11
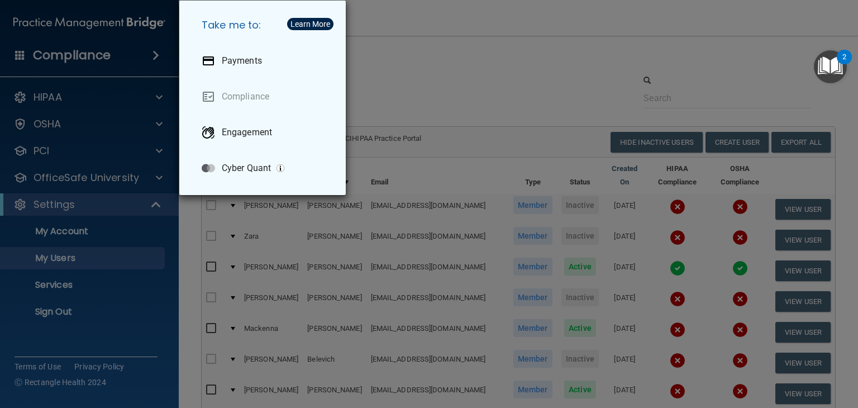
click at [111, 316] on div "Take me to: Payments Compliance Engagement Cyber Quant" at bounding box center [429, 204] width 858 height 408
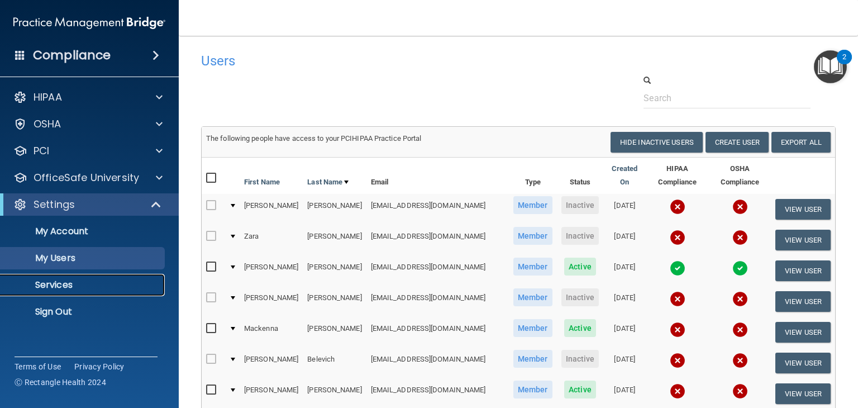
click at [103, 280] on p "Services" at bounding box center [83, 284] width 153 height 11
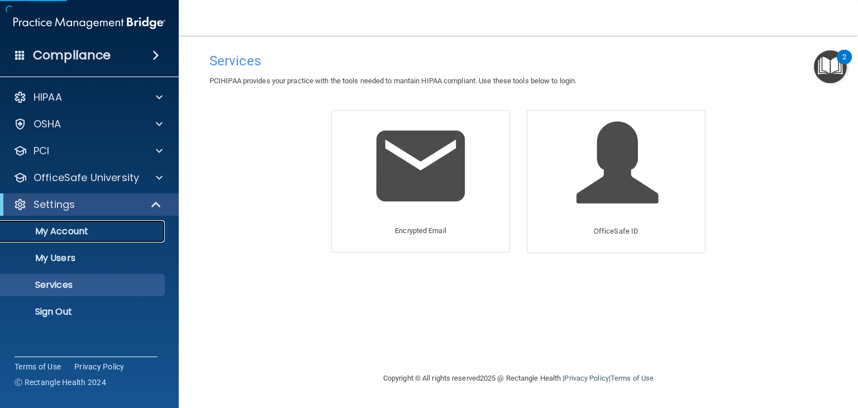
click at [83, 228] on p "My Account" at bounding box center [83, 231] width 153 height 11
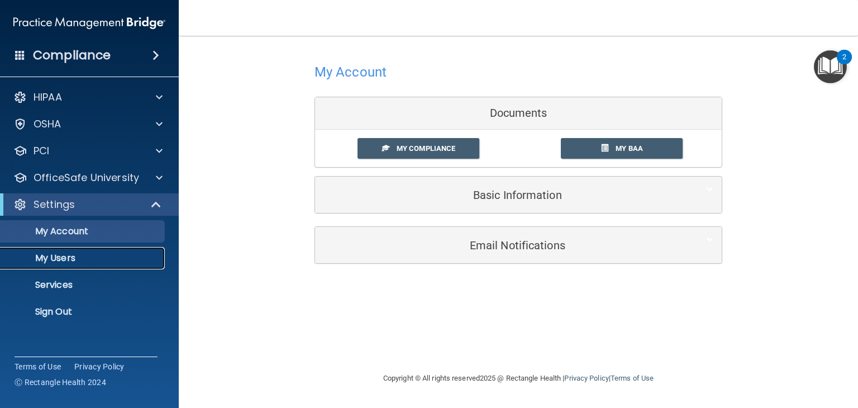
click at [83, 258] on p "My Users" at bounding box center [83, 258] width 153 height 11
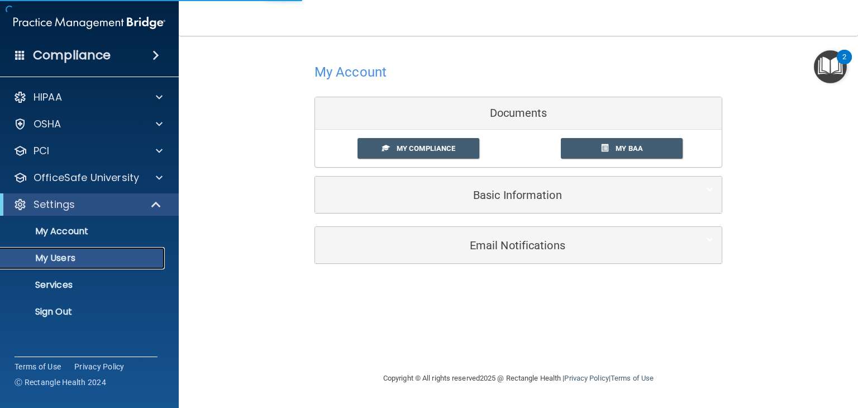
select select "20"
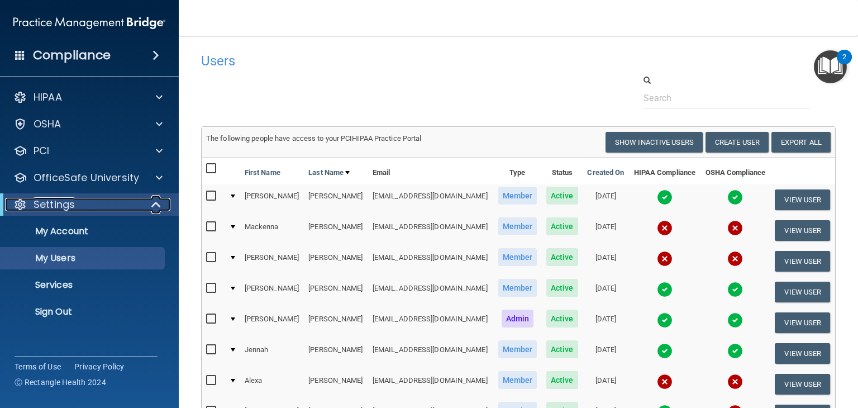
click at [153, 202] on span at bounding box center [158, 204] width 10 height 13
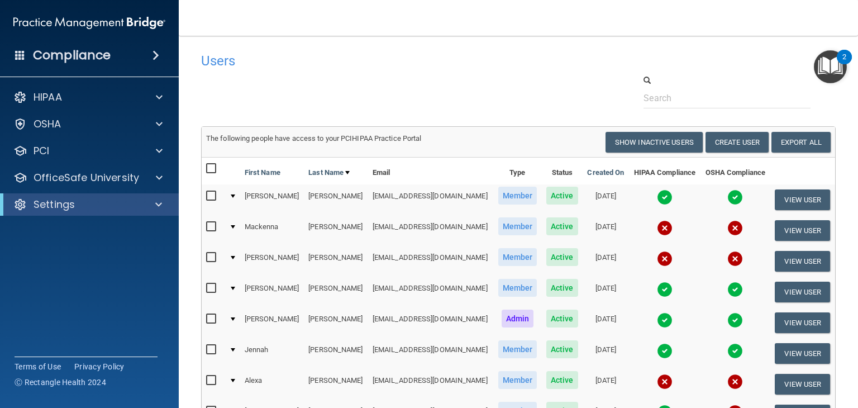
click at [67, 25] on img at bounding box center [89, 23] width 152 height 22
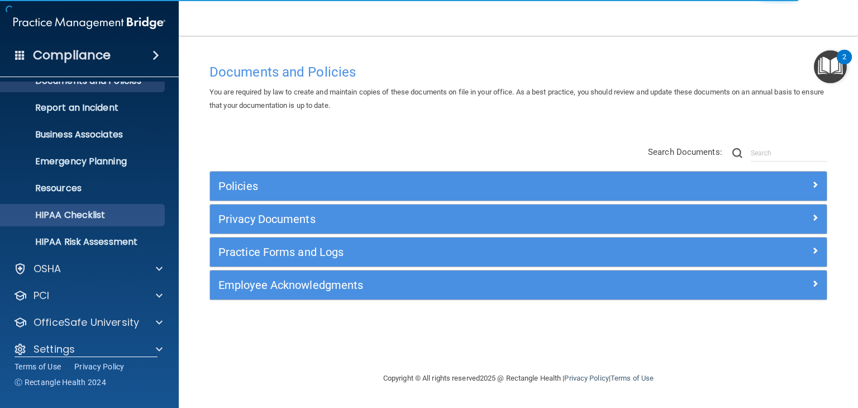
scroll to position [56, 0]
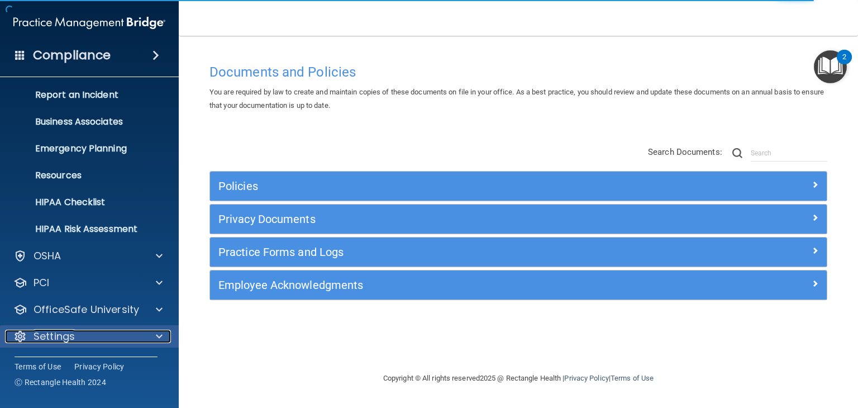
click at [156, 334] on span at bounding box center [159, 336] width 7 height 13
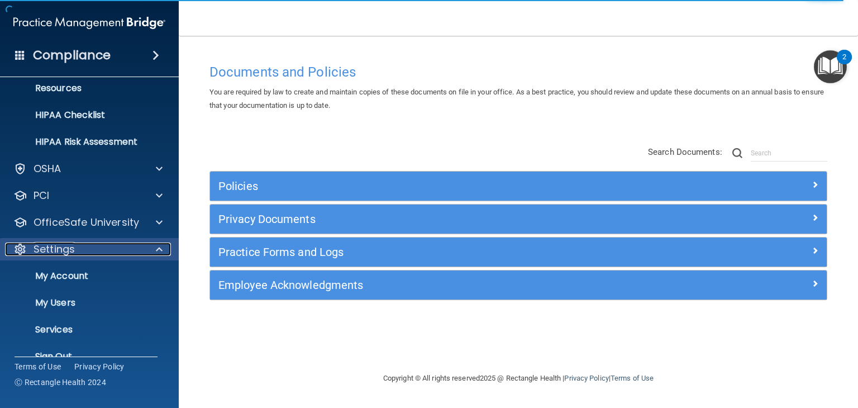
scroll to position [163, 0]
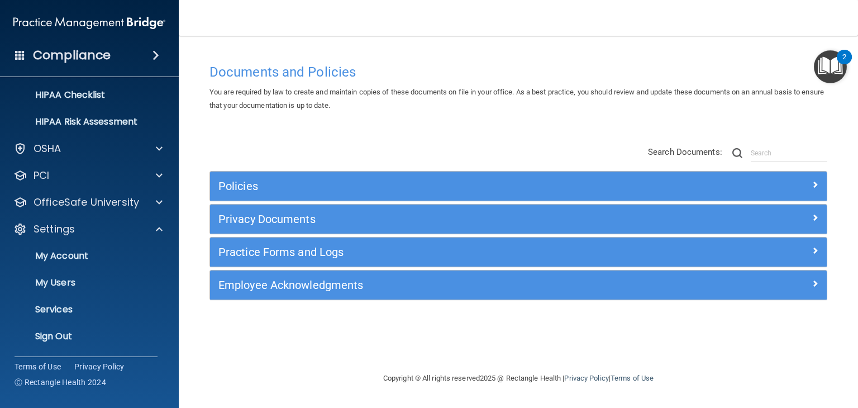
drag, startPoint x: 160, startPoint y: 335, endPoint x: 183, endPoint y: 384, distance: 54.0
click at [183, 384] on main "Documents and Policies You are required by law to create and maintain copies of…" at bounding box center [519, 222] width 680 height 372
click at [160, 205] on span at bounding box center [159, 202] width 7 height 13
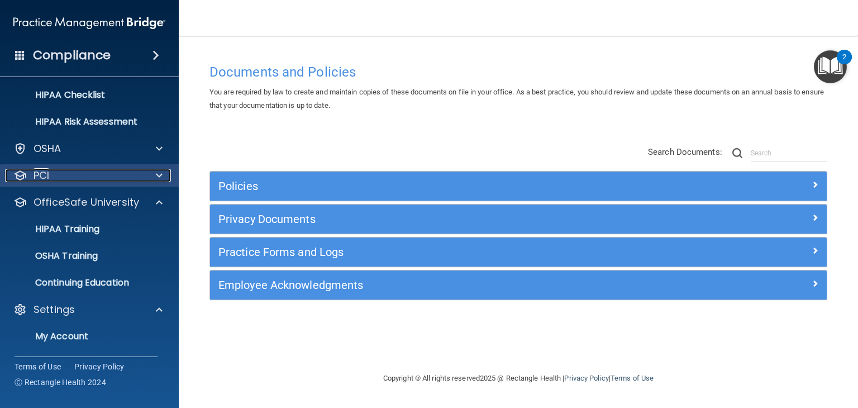
click at [158, 177] on span at bounding box center [159, 175] width 7 height 13
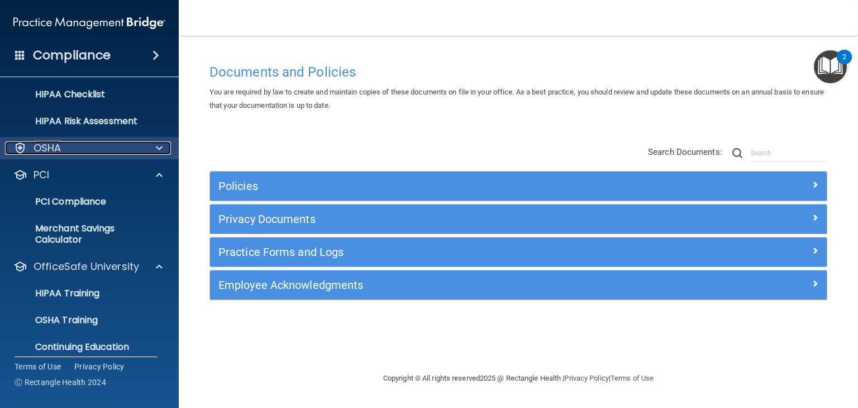
click at [163, 153] on div at bounding box center [158, 147] width 28 height 13
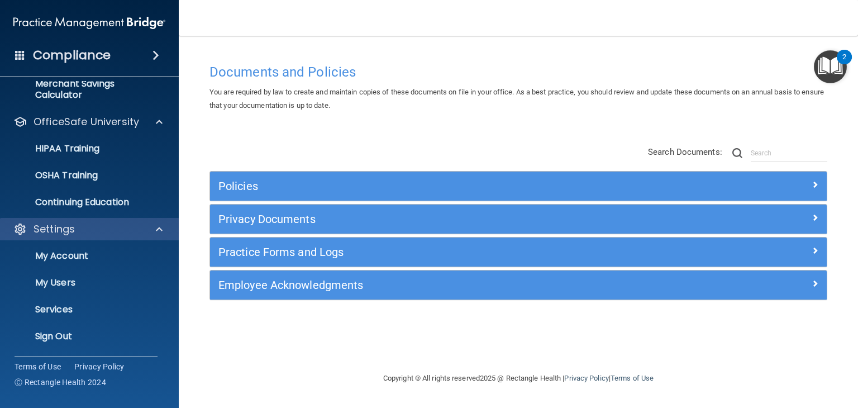
scroll to position [0, 0]
